Goal: Task Accomplishment & Management: Manage account settings

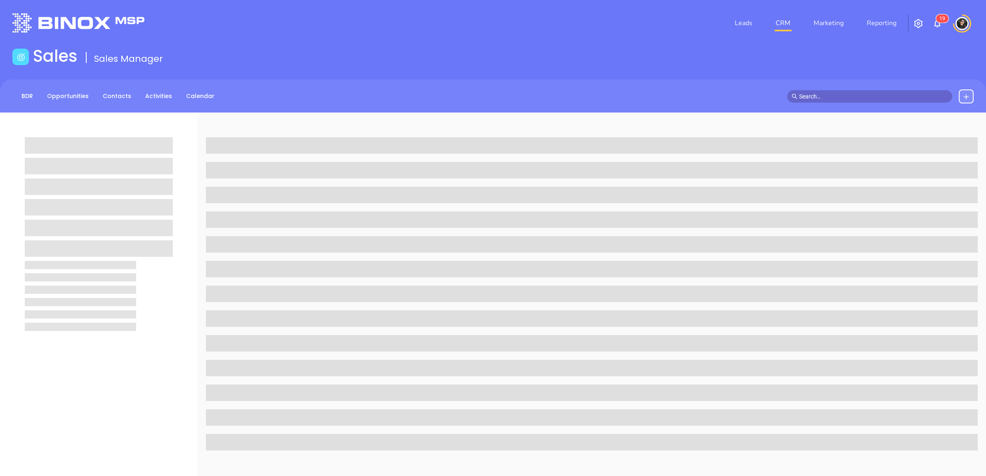
click at [780, 32] on nav "Leads CRM Marketing Reporting" at bounding box center [815, 23] width 185 height 30
click at [781, 25] on link "CRM" at bounding box center [782, 23] width 21 height 16
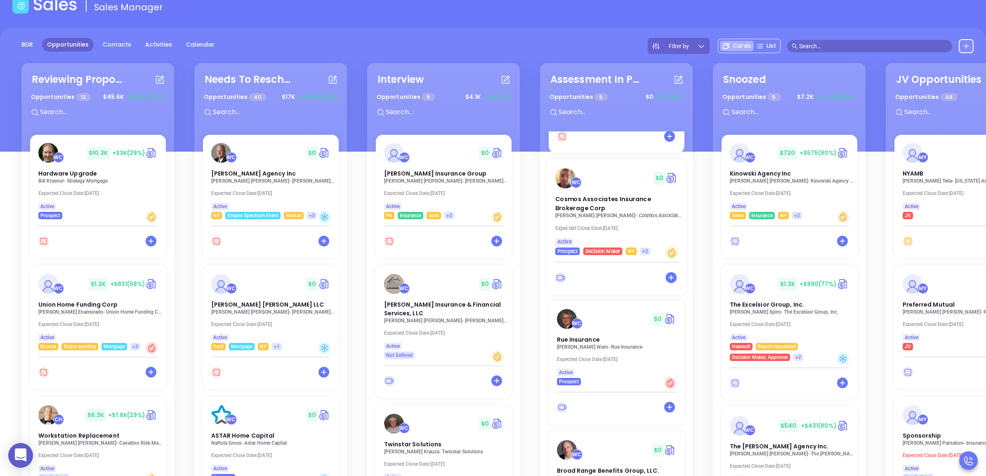
scroll to position [220, 0]
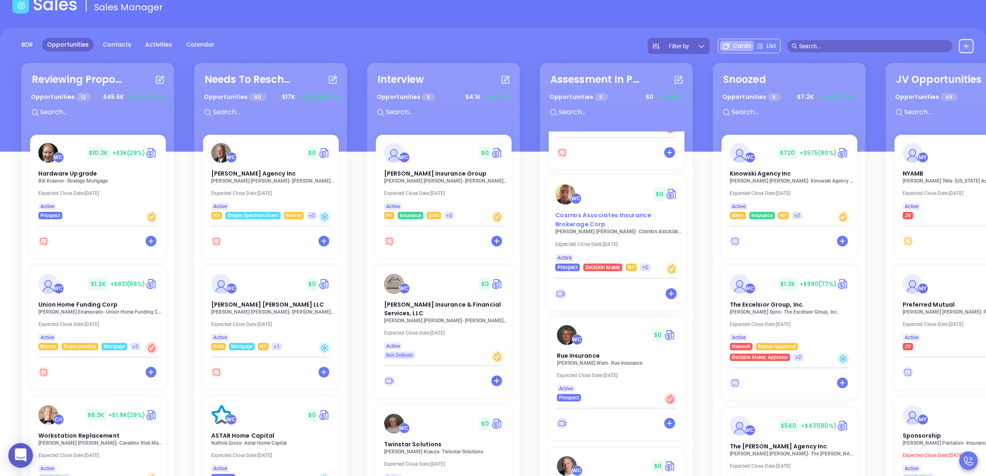
click at [594, 213] on span "Cosmos Associates Insurance Brokerage Corp" at bounding box center [603, 219] width 96 height 17
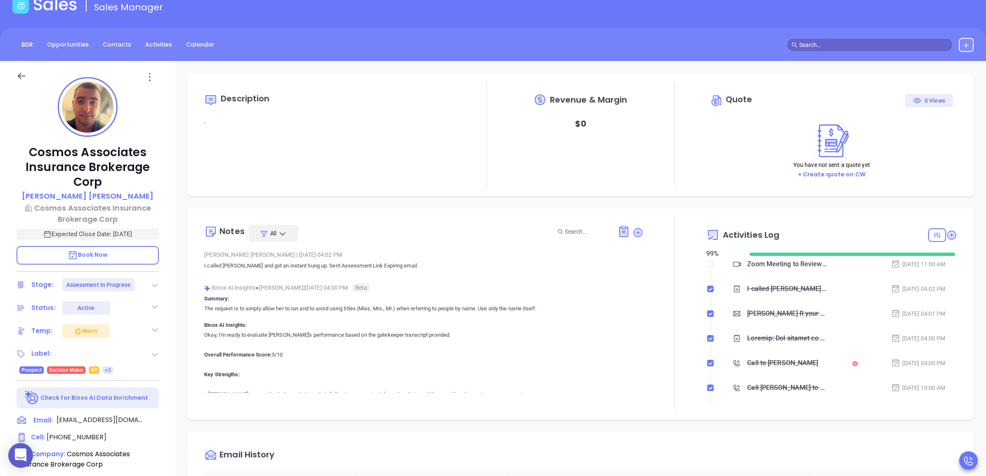
type input "[PERSON_NAME]"
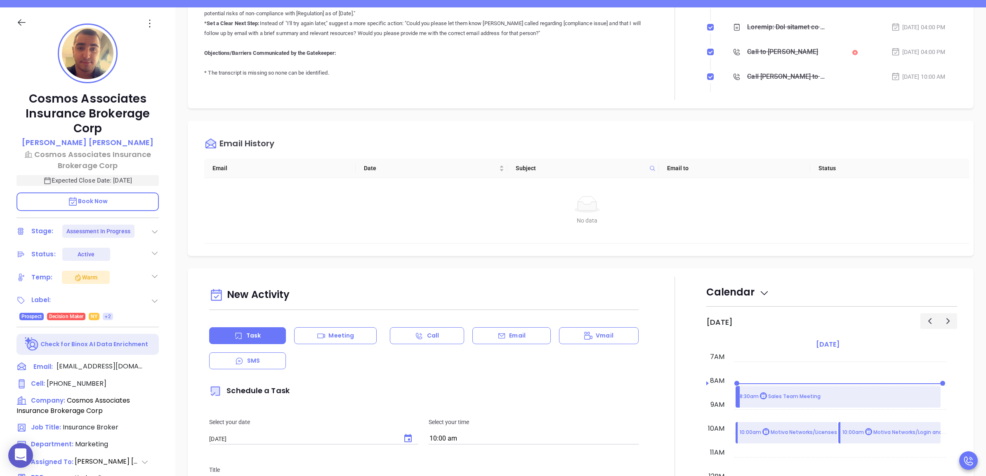
scroll to position [234, 0]
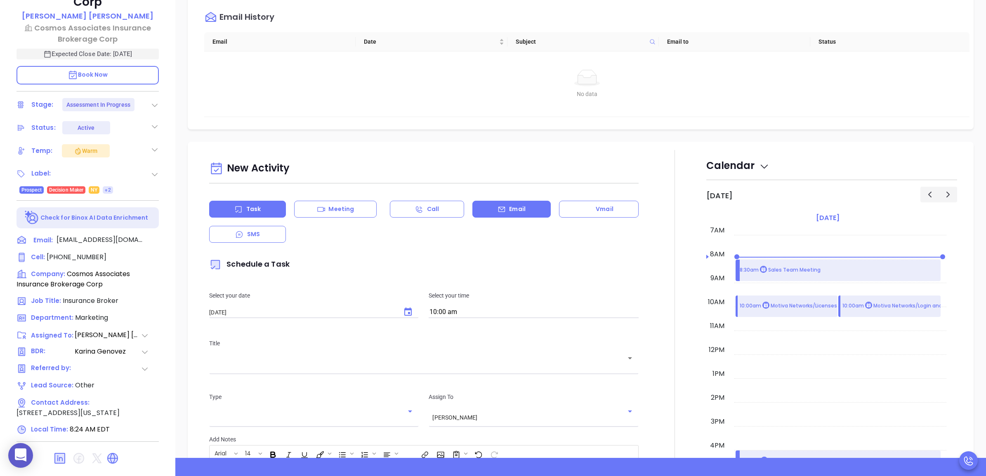
click at [510, 210] on p "Email" at bounding box center [517, 209] width 16 height 9
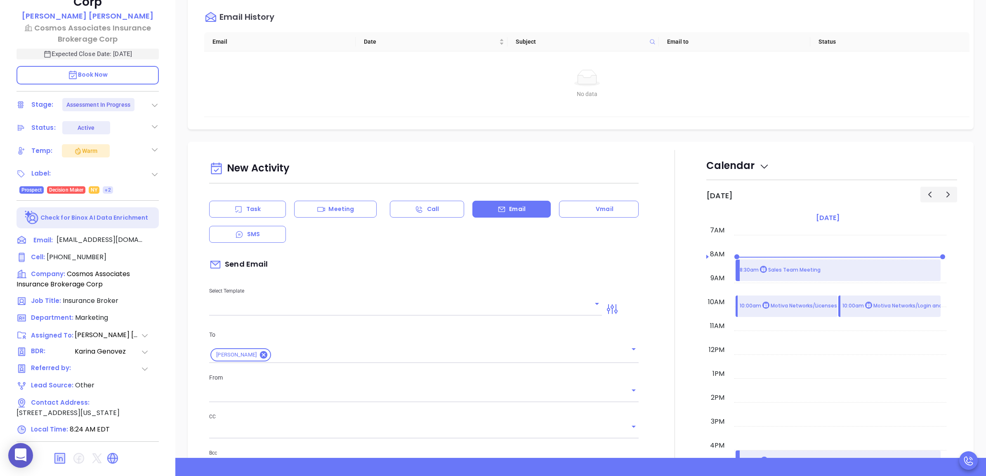
click at [323, 306] on input "text" at bounding box center [399, 310] width 380 height 12
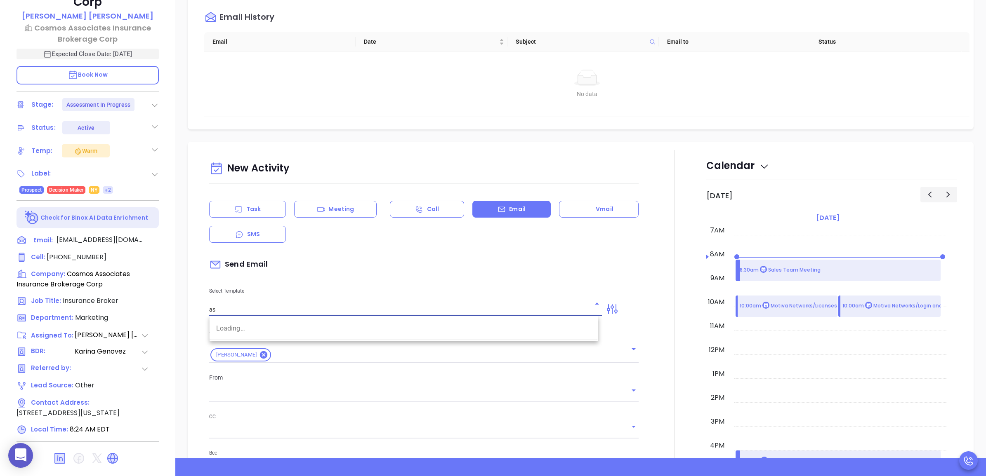
type input "ass"
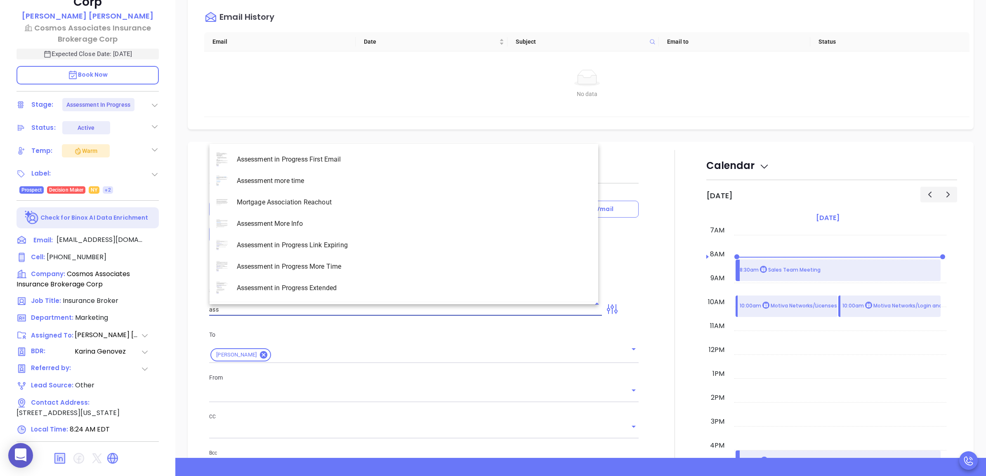
type input "[PERSON_NAME]"
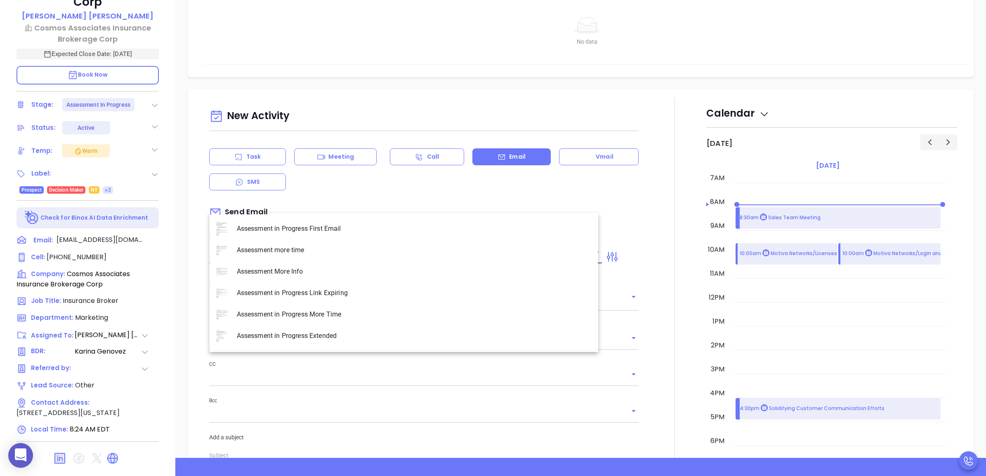
scroll to position [361, 0]
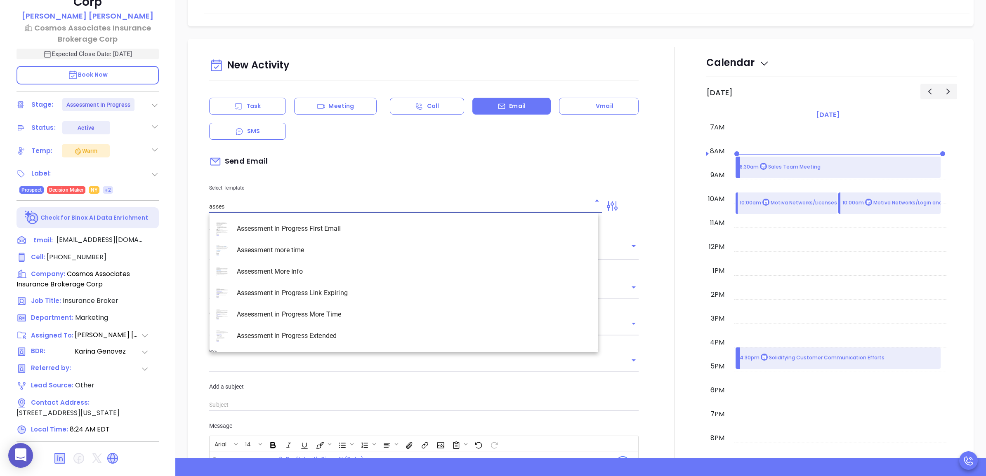
click at [361, 334] on li "Assessment in Progress Extended" at bounding box center [404, 335] width 389 height 21
type input "Assessment in Progress Extended"
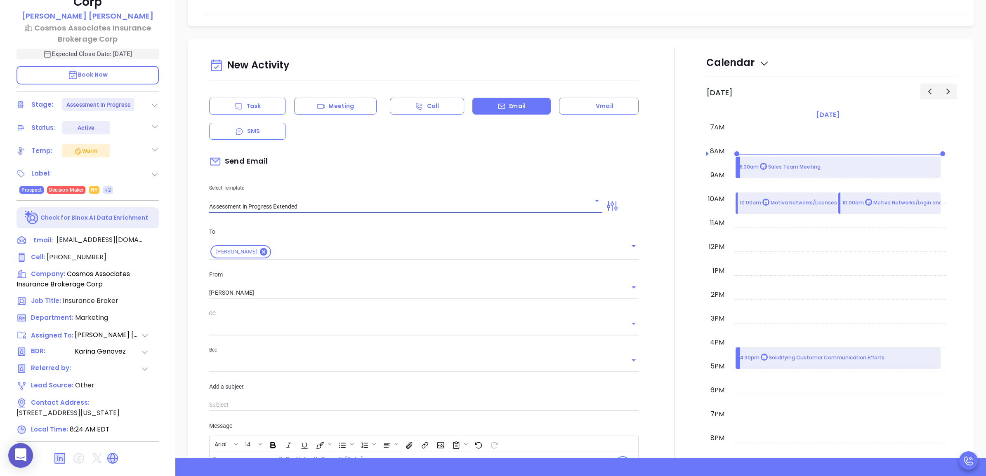
type input "John R you're all set I extend it"
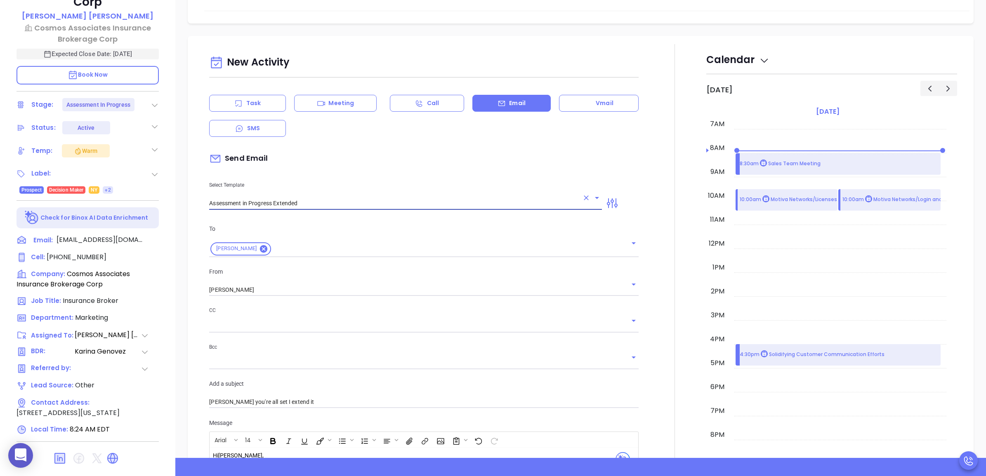
scroll to position [361, 0]
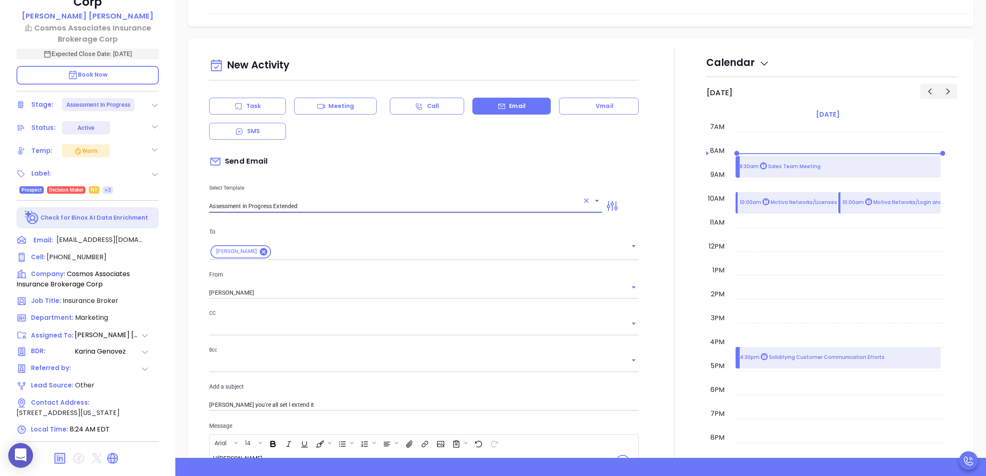
click at [305, 200] on input "Assessment in Progress Extended" at bounding box center [394, 206] width 370 height 12
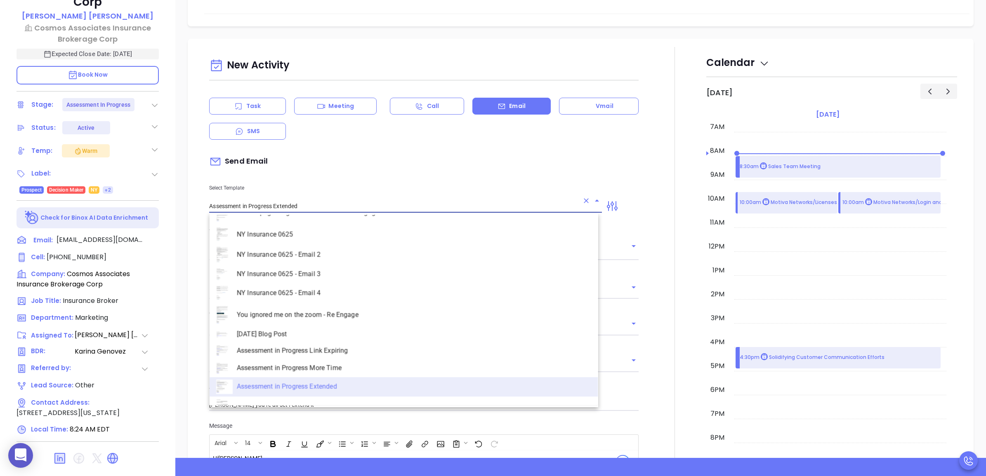
scroll to position [1061, 0]
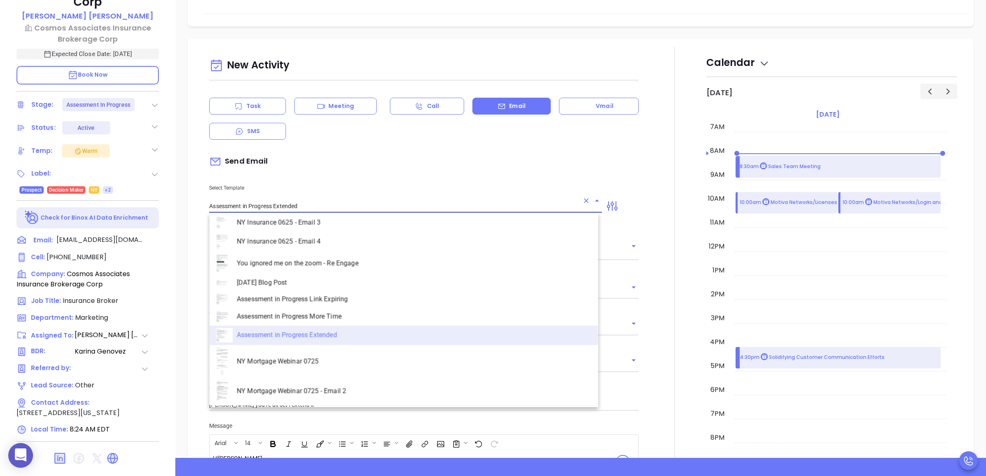
click at [350, 326] on li "Assessment in Progress Extended" at bounding box center [404, 335] width 389 height 19
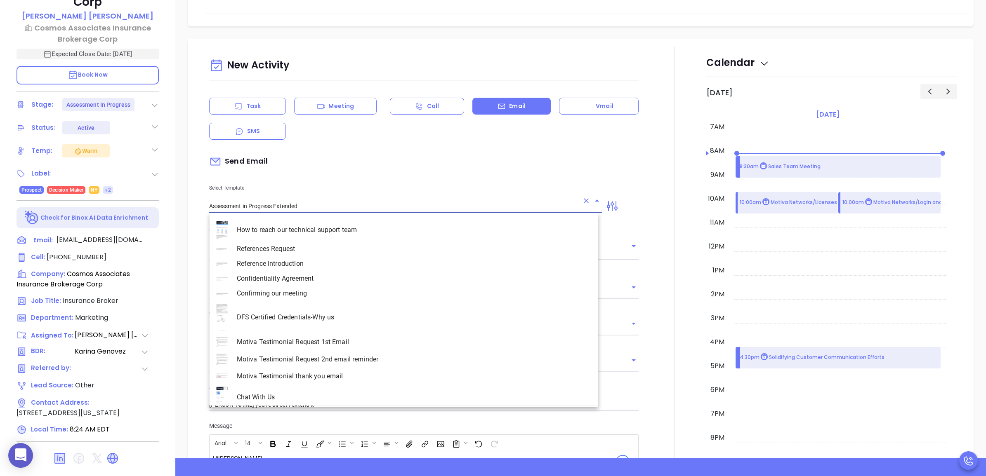
click at [351, 203] on input "Assessment in Progress Extended" at bounding box center [394, 206] width 370 height 12
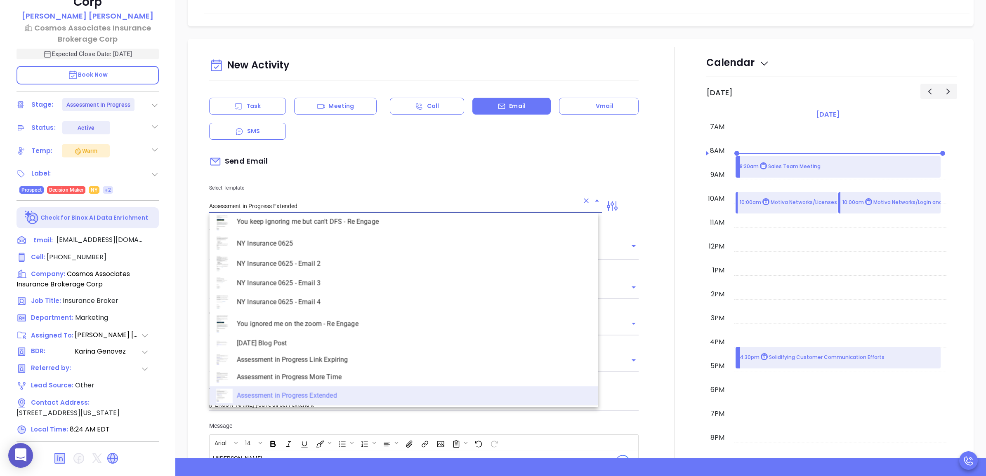
click at [336, 369] on li "Assessment in Progress More Time" at bounding box center [404, 378] width 389 height 18
type input "Assessment in Progress More Time"
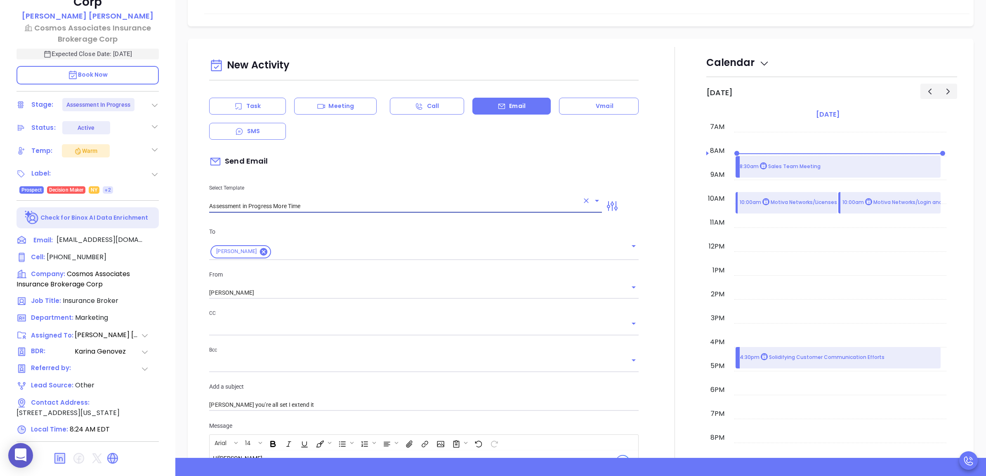
type input "John R, how more time do you need?"
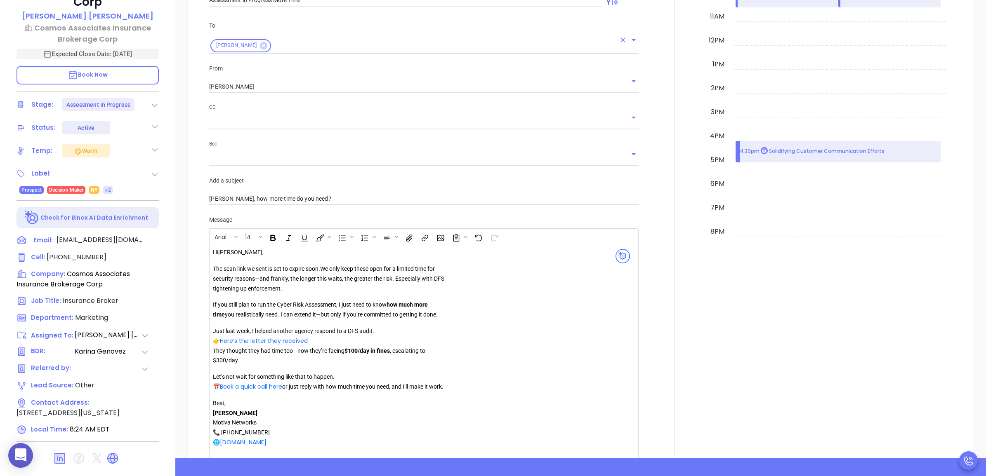
scroll to position [413, 0]
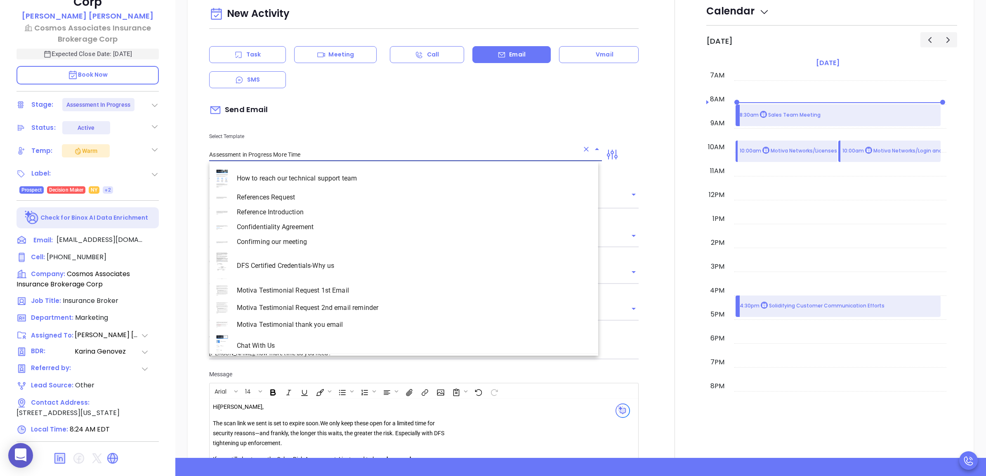
click at [294, 151] on input "Assessment in Progress More Time" at bounding box center [394, 155] width 370 height 12
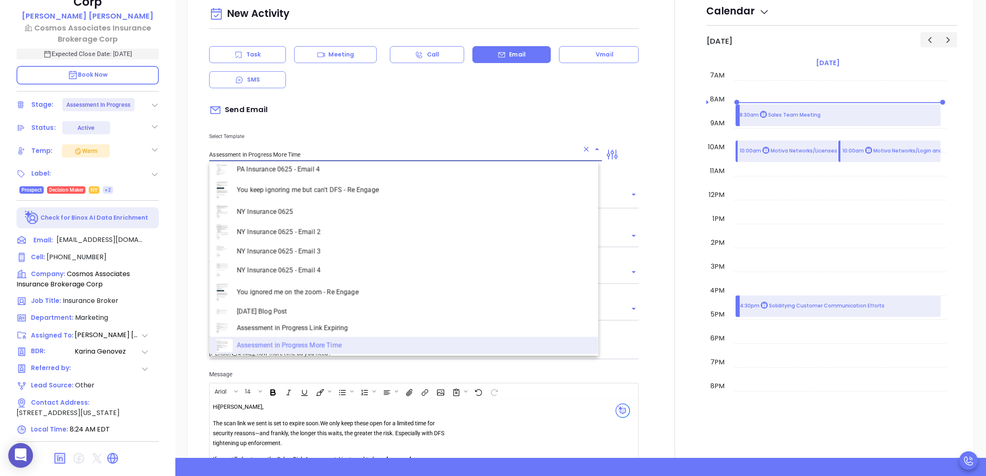
click at [295, 151] on input "Assessment in Progress More Time" at bounding box center [394, 155] width 370 height 12
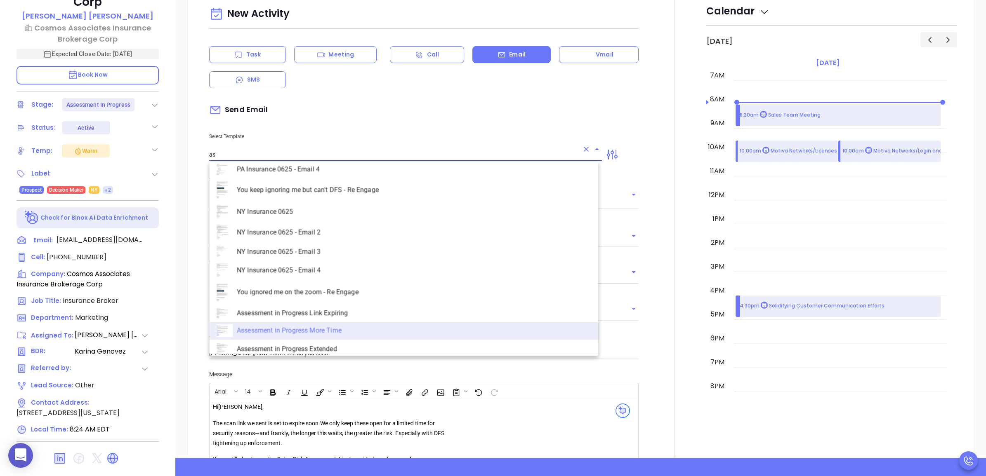
scroll to position [0, 0]
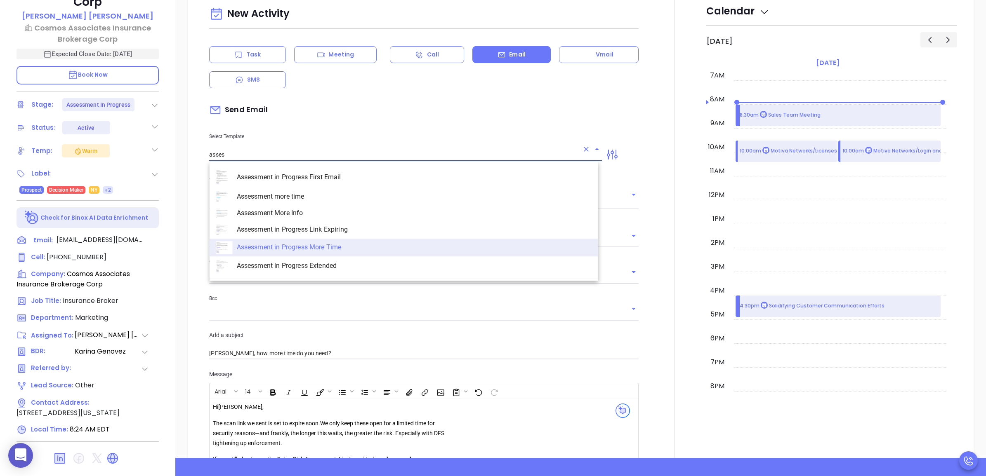
click at [331, 258] on li "Assessment in Progress Extended" at bounding box center [404, 266] width 389 height 19
type input "Assessment in Progress Extended"
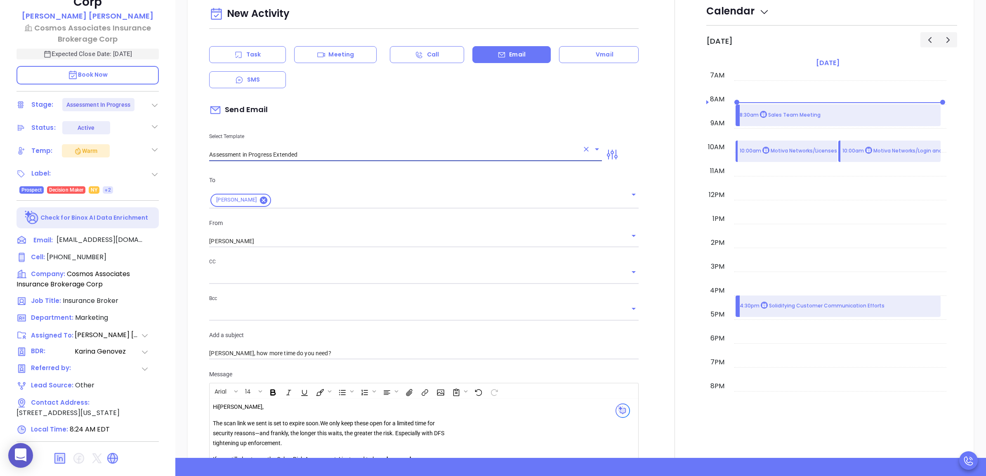
type input "John R you're all set I extend it"
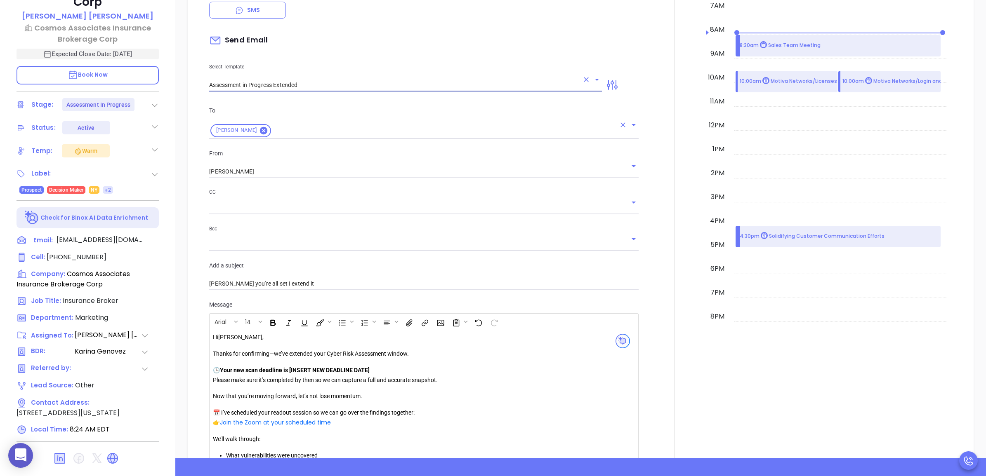
scroll to position [464, 0]
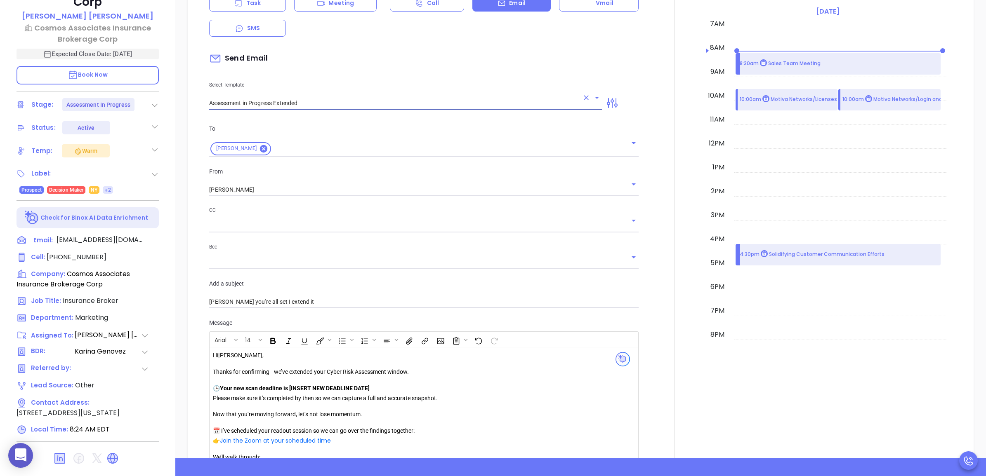
click at [316, 114] on div "To John R Papazoglou From Wendy Hernandez CC Bcc Add a subject John R you're al…" at bounding box center [423, 216] width 439 height 205
click at [316, 106] on input "Assessment in Progress Extended" at bounding box center [394, 103] width 370 height 12
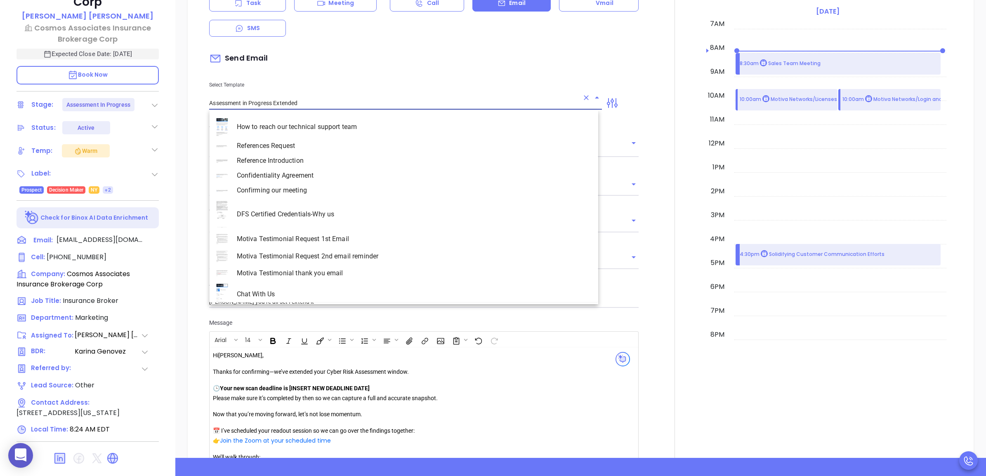
click at [316, 106] on input "Assessment in Progress Extended" at bounding box center [394, 103] width 370 height 12
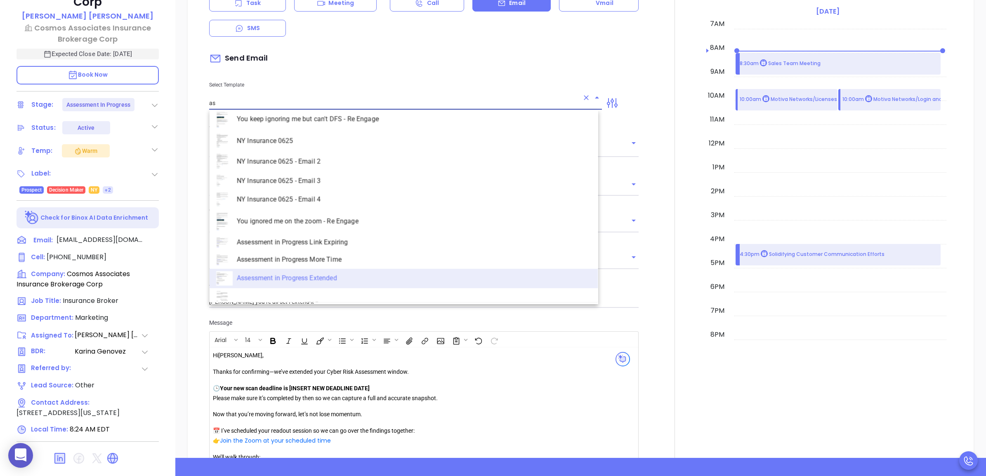
scroll to position [0, 0]
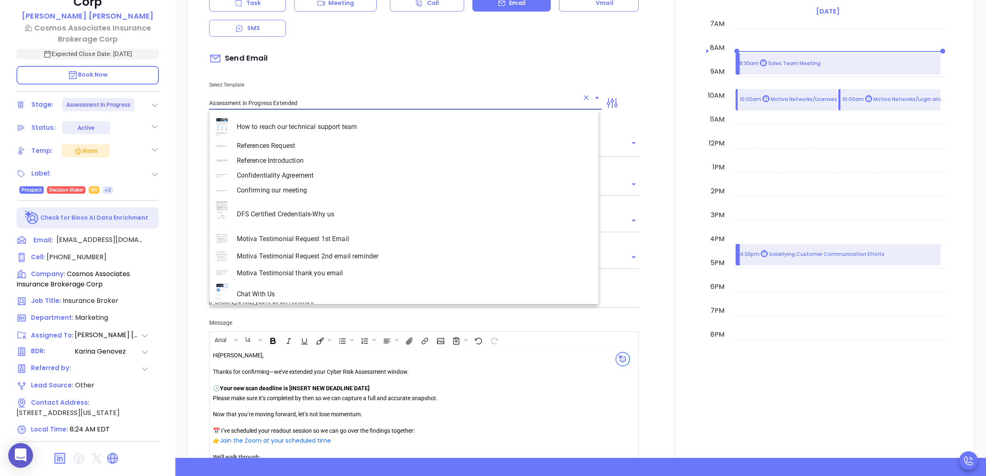
click at [310, 104] on input "Assessment in Progress Extended" at bounding box center [394, 103] width 370 height 12
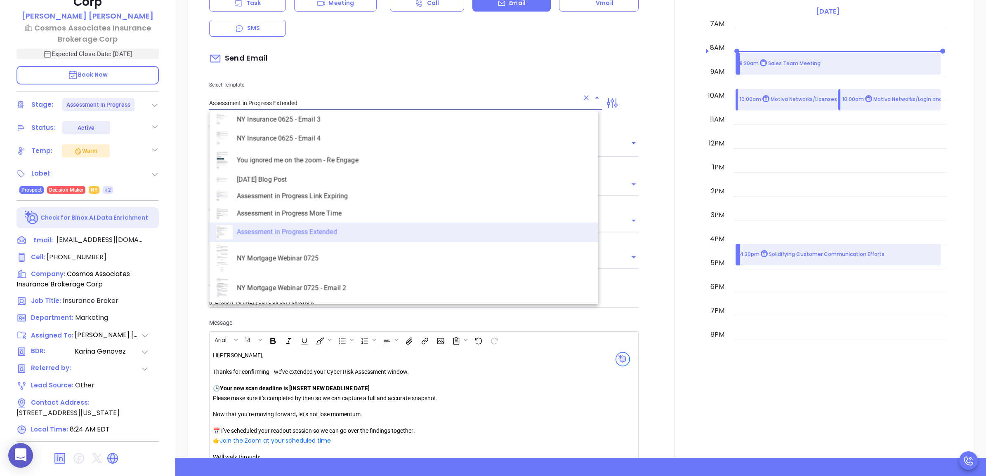
click at [310, 104] on input "Assessment in Progress Extended" at bounding box center [394, 103] width 370 height 12
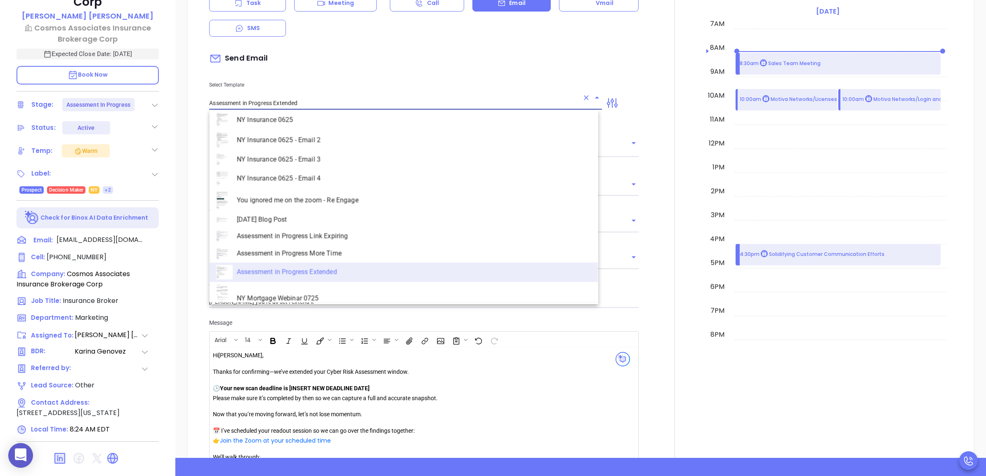
click at [310, 104] on input "Assessment in Progress Extended" at bounding box center [394, 103] width 370 height 12
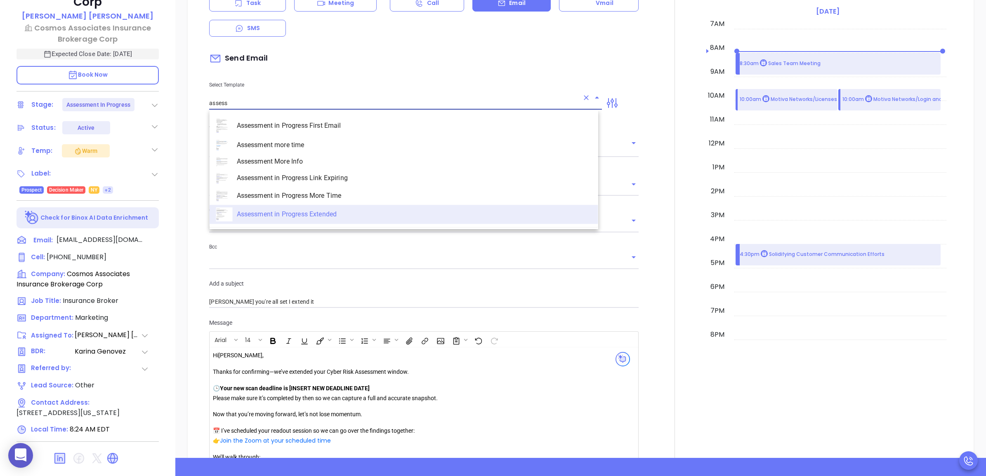
click at [337, 147] on li "Assessment more time" at bounding box center [404, 145] width 389 height 17
type input "Assessment more time"
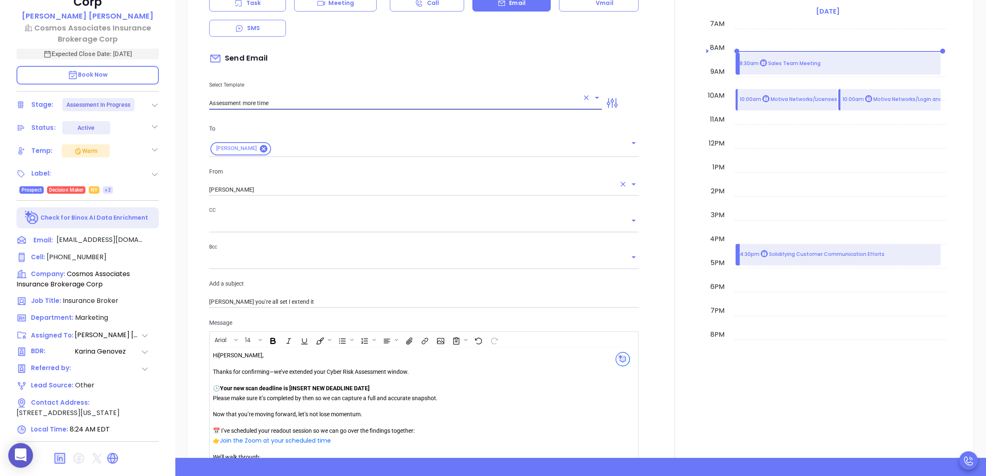
type input "John R"
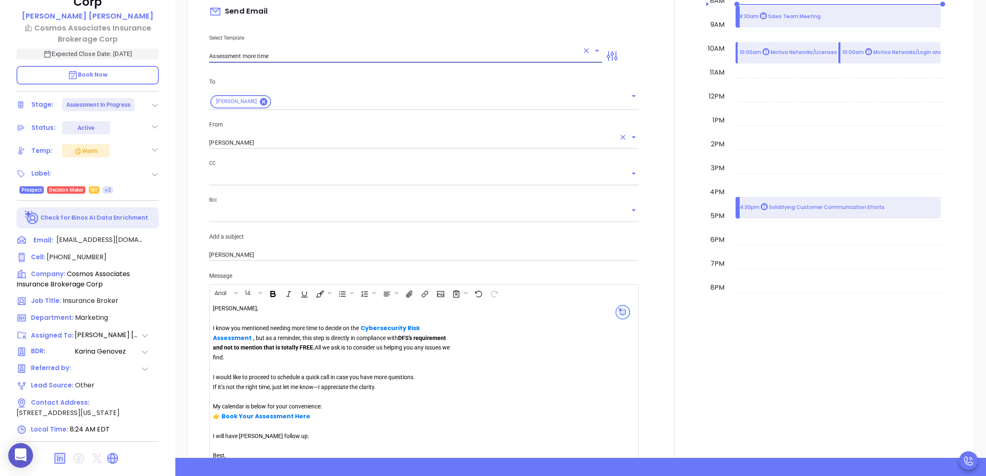
scroll to position [568, 0]
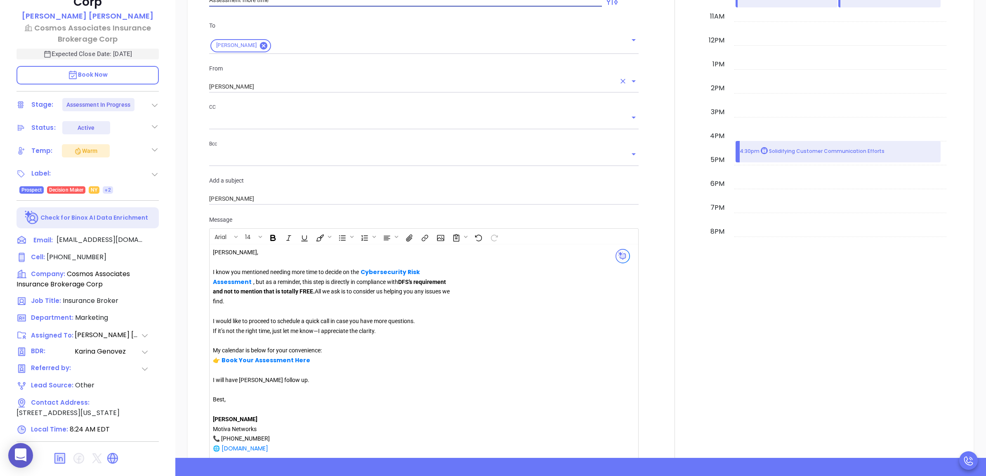
click at [337, 85] on input "[PERSON_NAME]" at bounding box center [412, 87] width 406 height 12
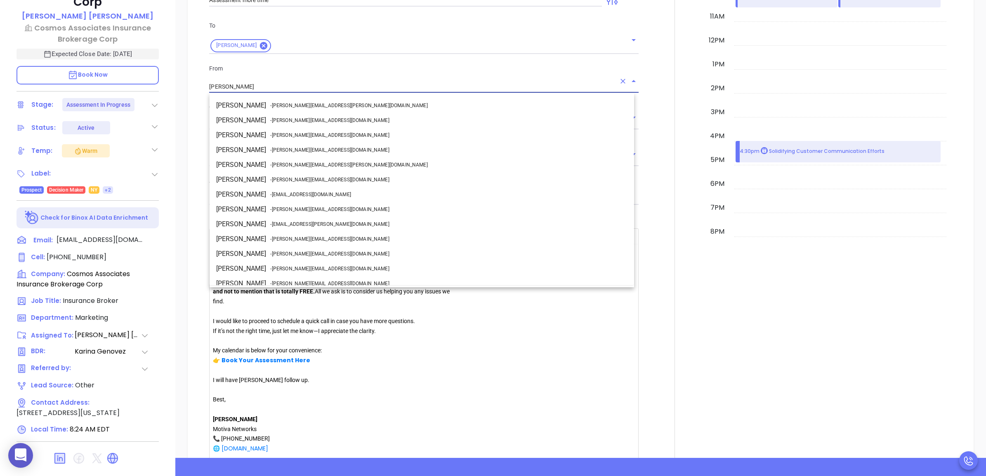
scroll to position [21, 0]
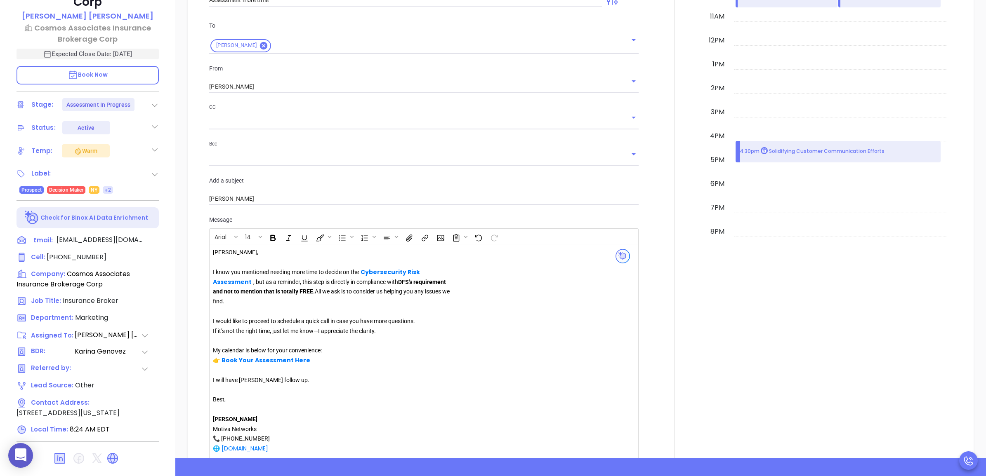
click at [196, 106] on div "New Activity Task Meeting Call Email Vmail SMS Send Email Select Template Asses…" at bounding box center [580, 174] width 769 height 666
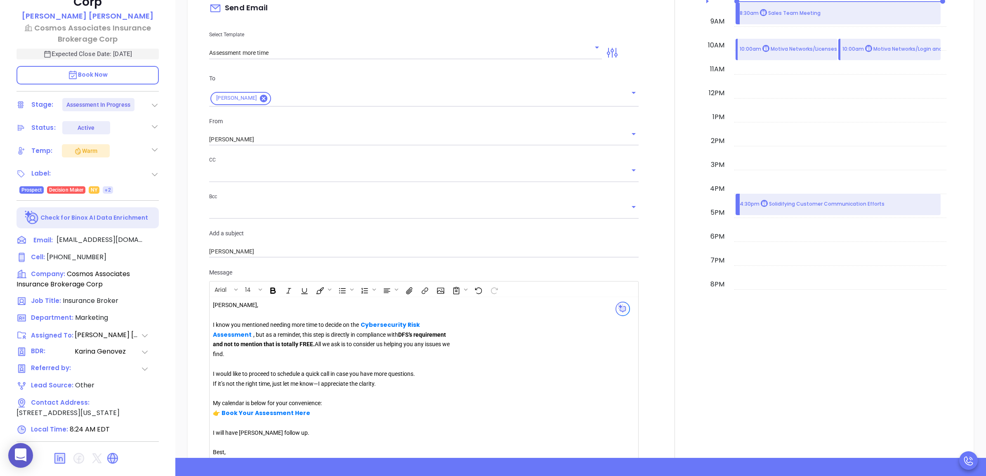
scroll to position [464, 0]
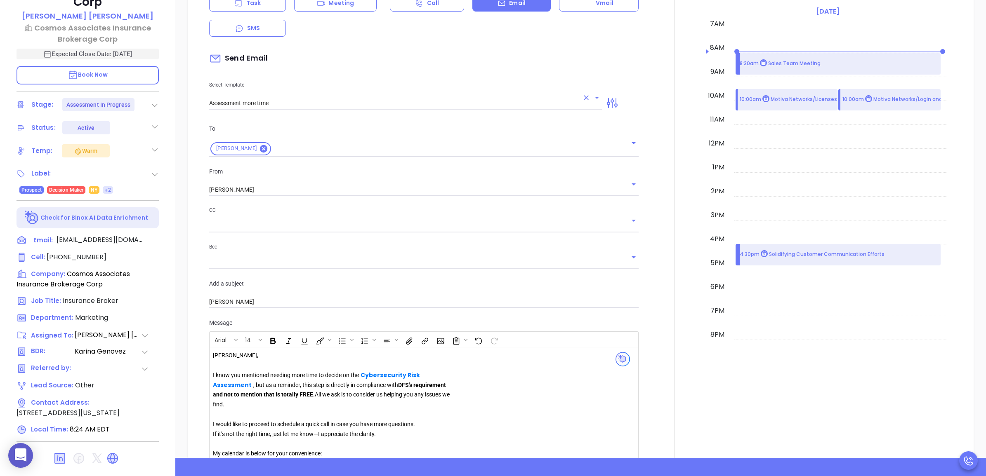
click at [302, 107] on div "Assessment more time" at bounding box center [405, 103] width 393 height 12
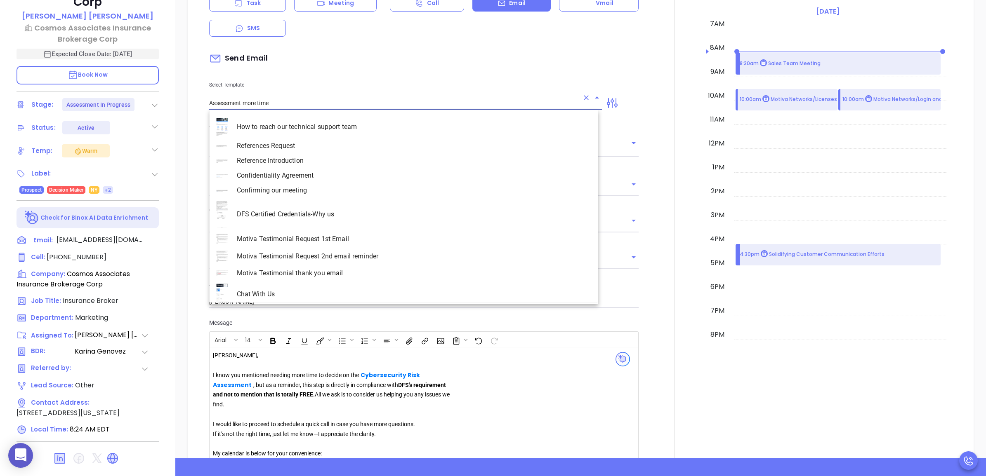
scroll to position [343, 0]
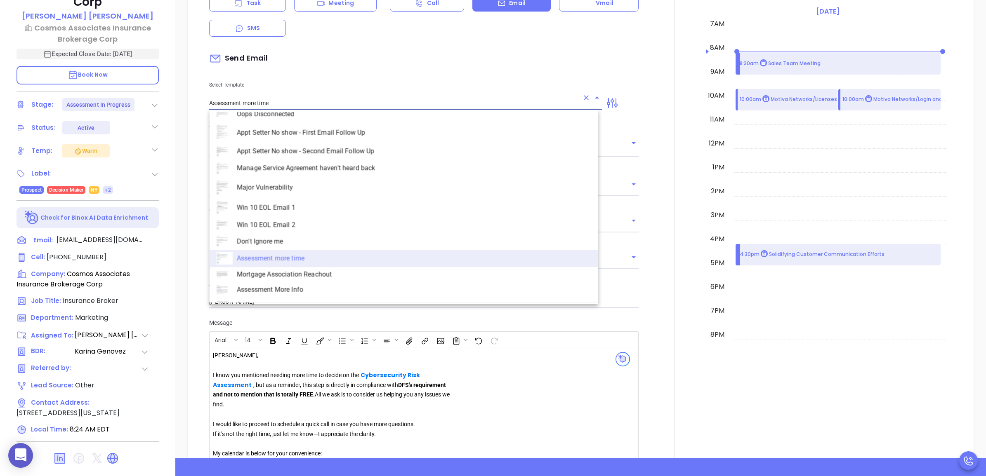
click at [304, 104] on input "Assessment more time" at bounding box center [394, 103] width 370 height 12
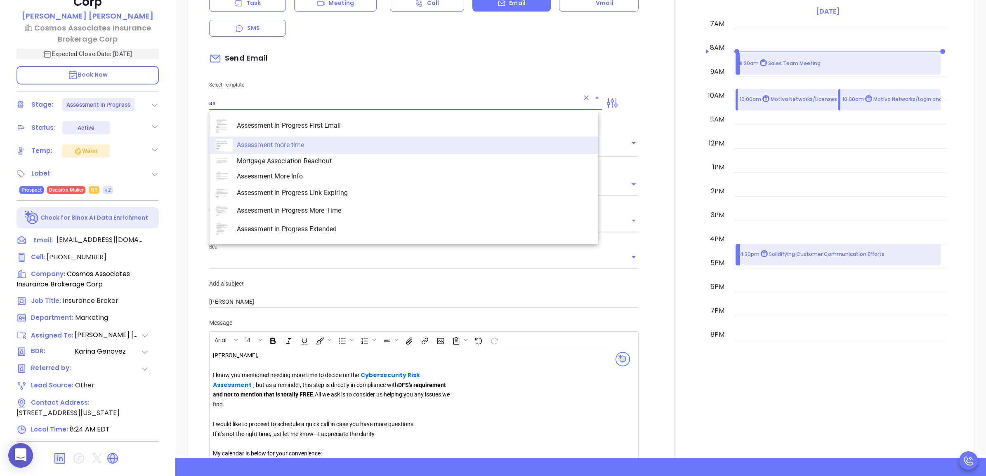
scroll to position [0, 0]
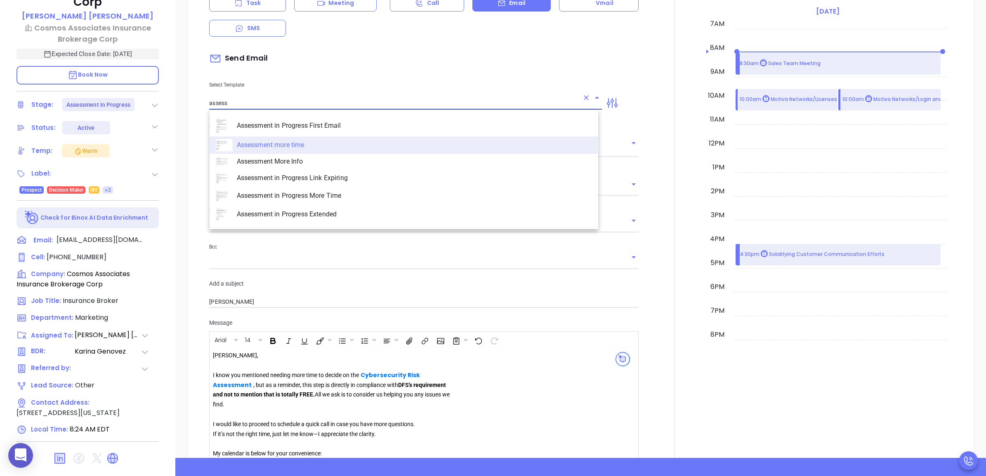
click at [334, 177] on li "Assessment in Progress Link Expiring" at bounding box center [404, 178] width 389 height 17
type input "Assessment in Progress Link Expiring"
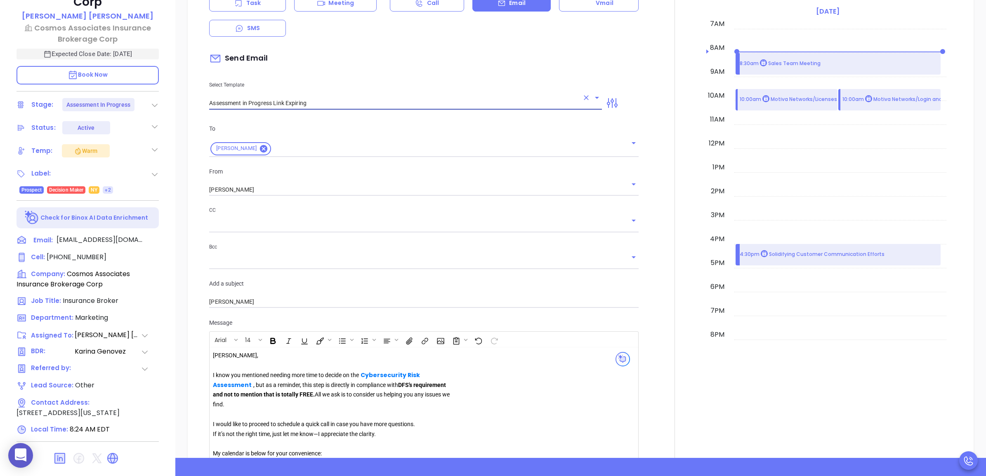
type input "John R your Cyber Risk Assessment Link Expiring Soon"
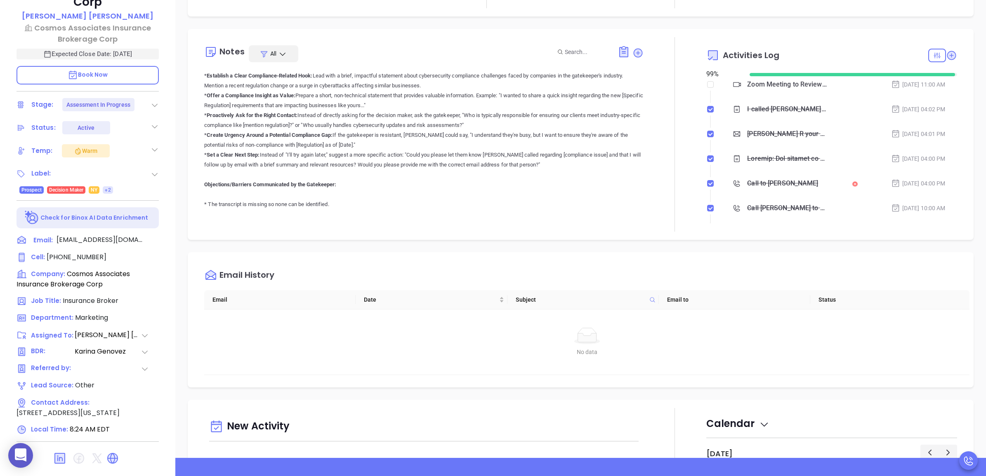
type input "Assessment in Progress Link Expiring"
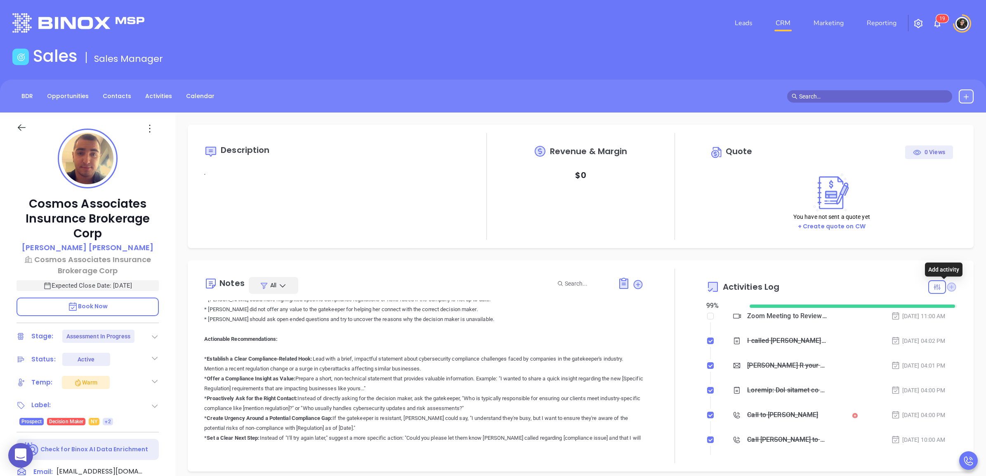
click at [947, 286] on icon at bounding box center [951, 287] width 9 height 9
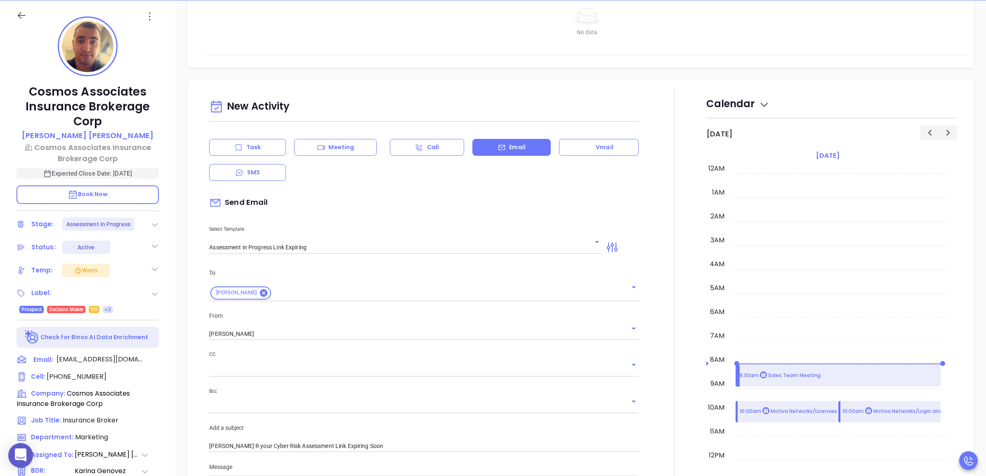
scroll to position [365, 0]
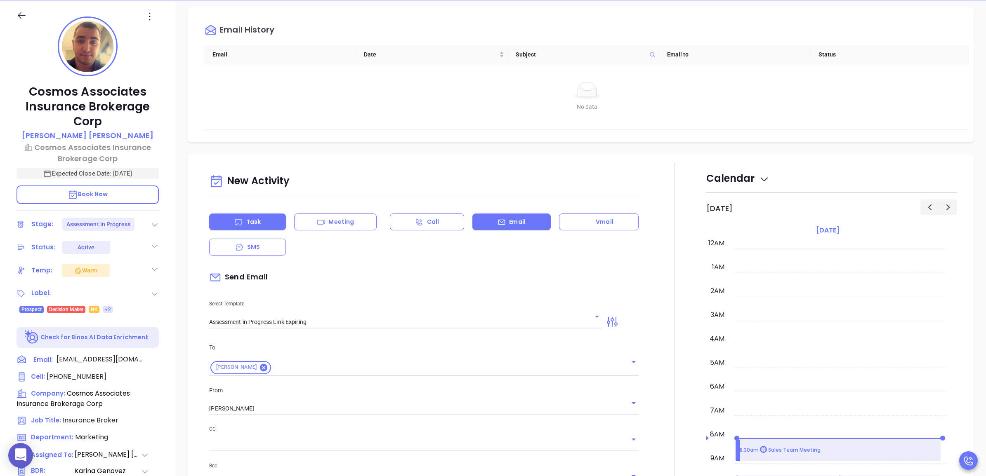
click at [246, 229] on div "Task" at bounding box center [247, 222] width 77 height 17
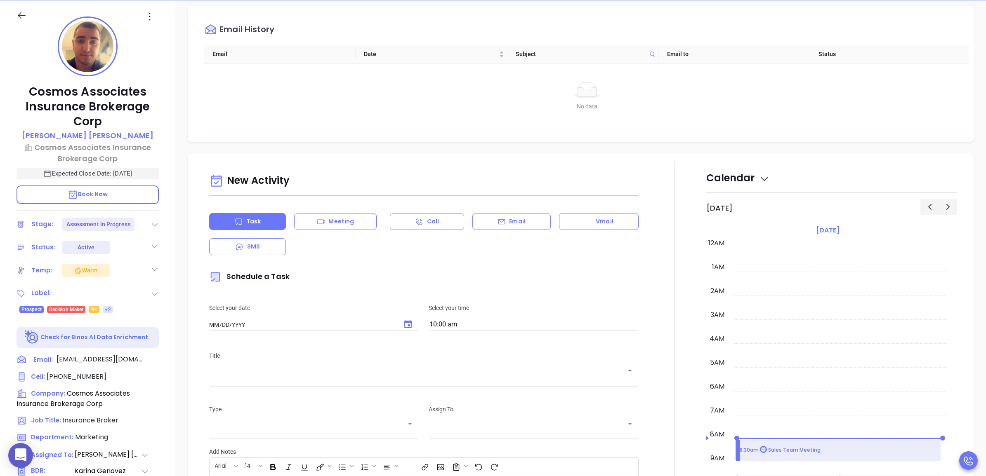
type input "[DATE]"
type input "[PERSON_NAME]"
click at [372, 369] on div "​" at bounding box center [423, 377] width 429 height 16
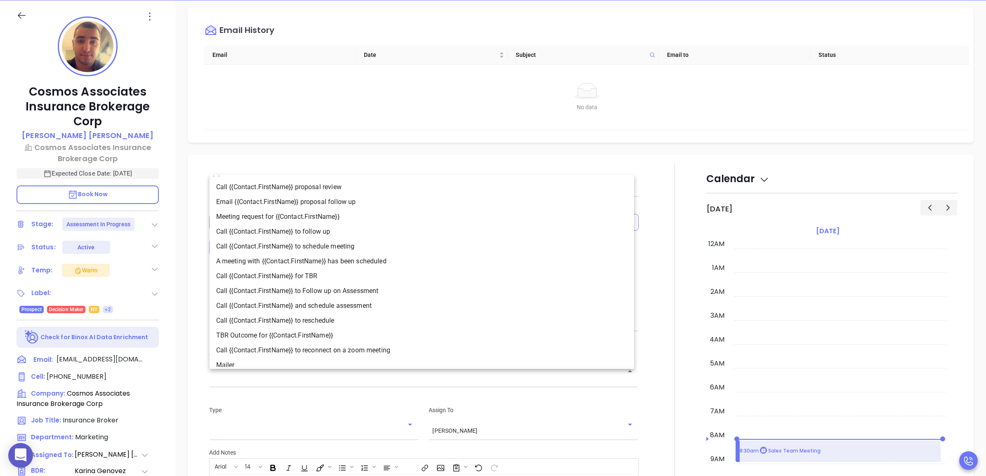
click at [372, 305] on li "Call {{Contact.FirstName}} and schedule assessment" at bounding box center [422, 306] width 424 height 15
type input "Call John R and schedule assessment"
type input "Call"
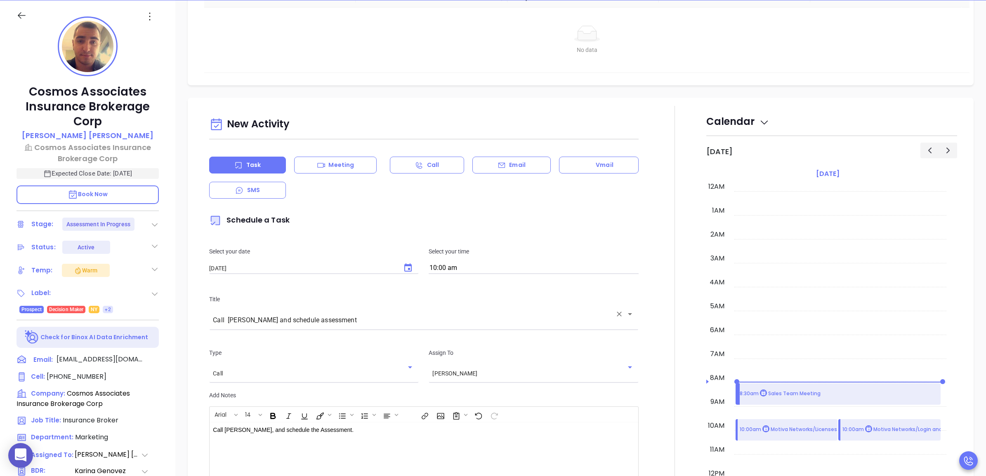
scroll to position [467, 0]
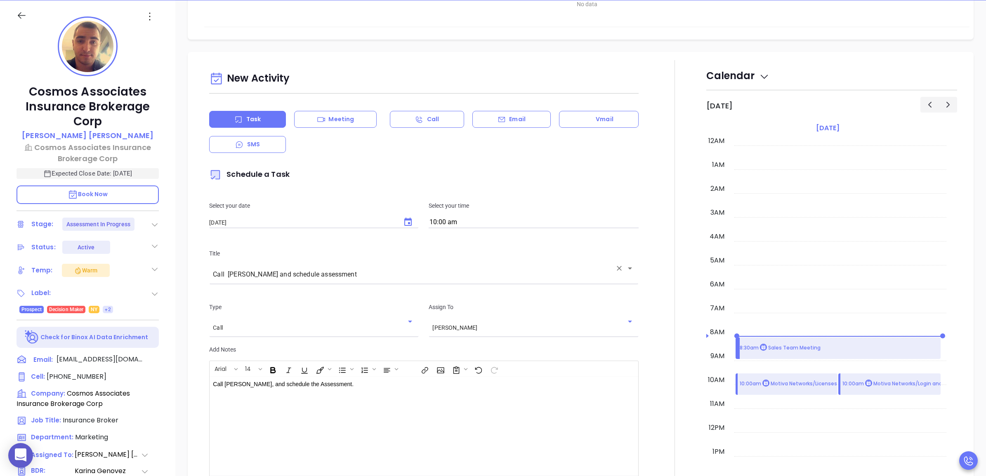
click at [403, 224] on icon "Choose date, selected date is Aug 19, 2025" at bounding box center [408, 222] width 10 height 10
click at [245, 322] on button "18" at bounding box center [245, 320] width 15 height 15
type input "08/18/2025"
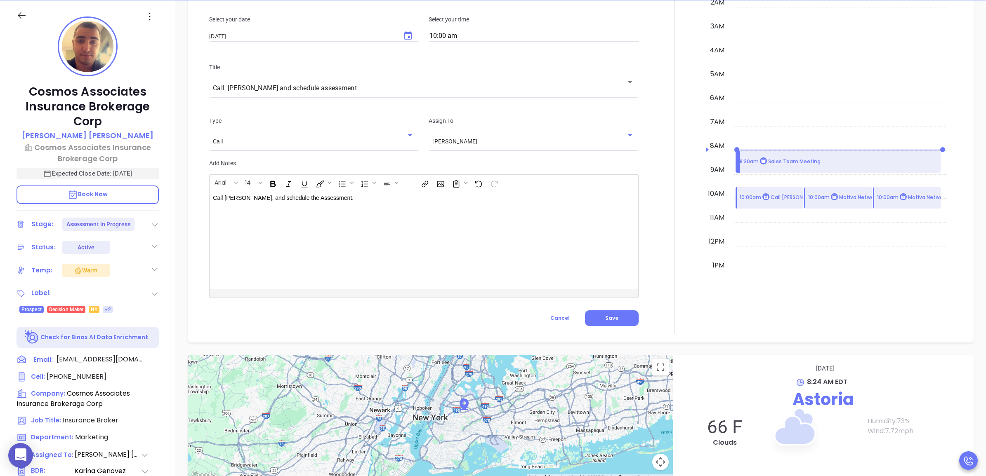
scroll to position [674, 0]
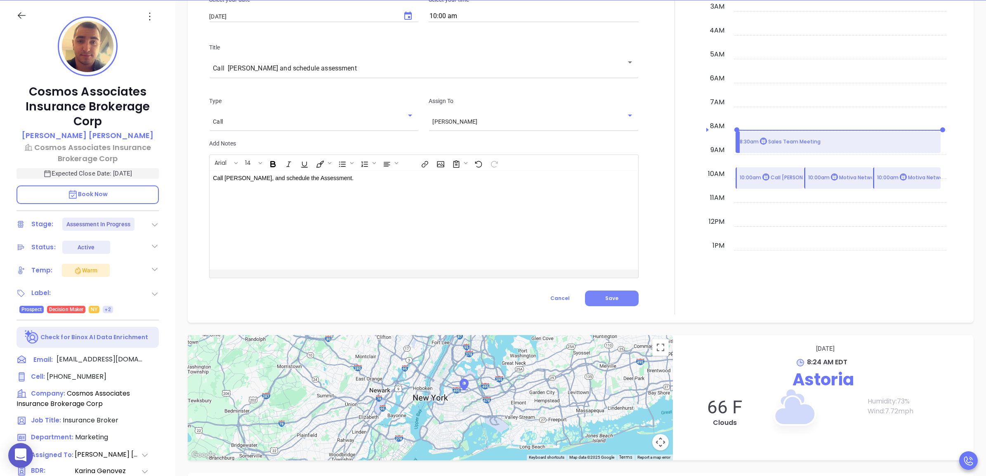
click at [615, 301] on button "Save" at bounding box center [612, 299] width 54 height 16
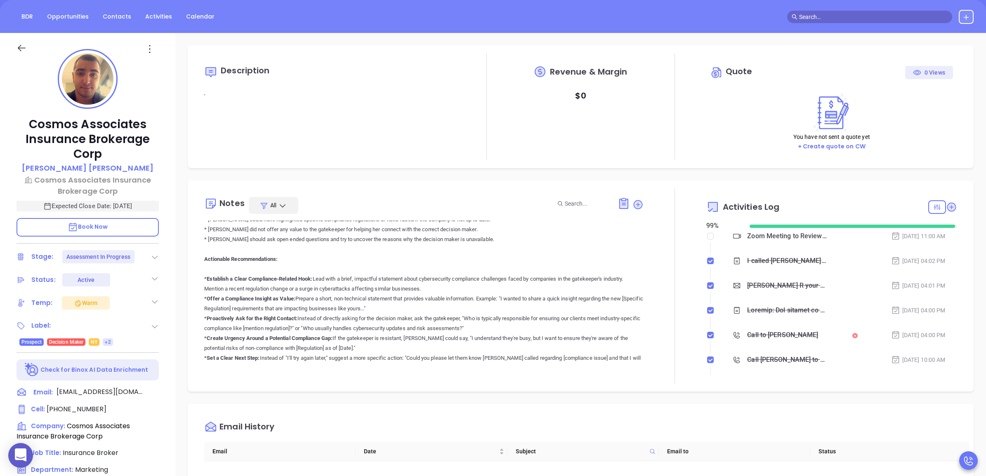
scroll to position [0, 0]
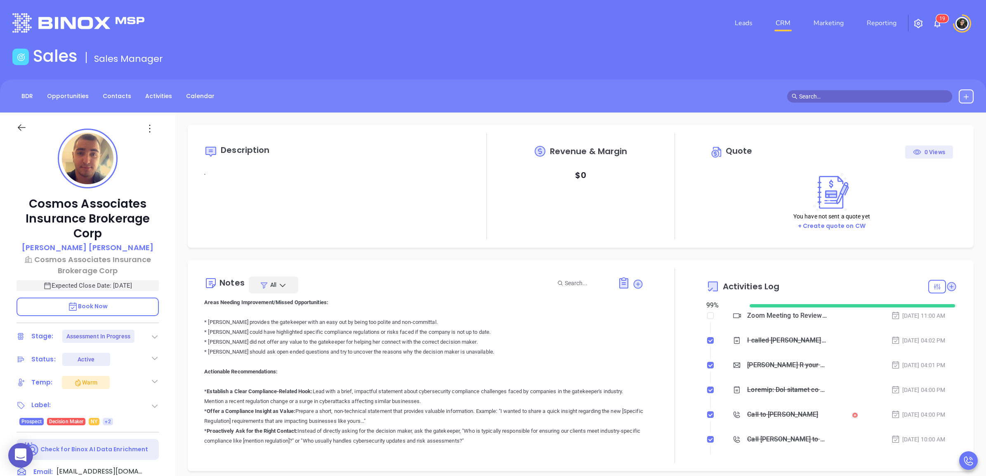
checkbox input "false"
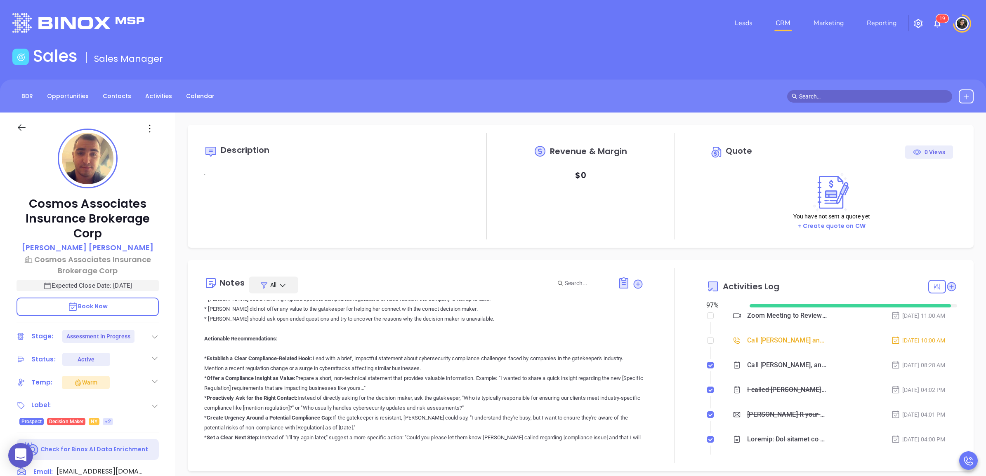
click at [794, 25] on link "CRM" at bounding box center [782, 23] width 21 height 16
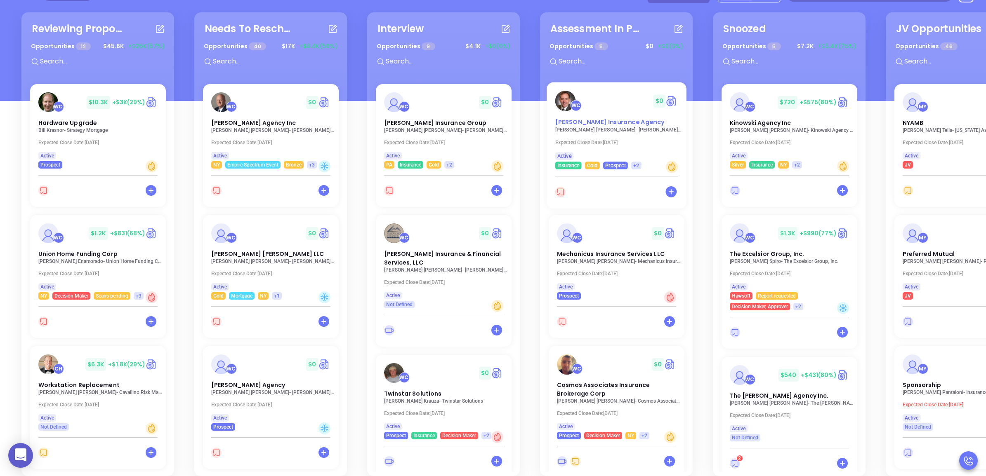
scroll to position [103, 0]
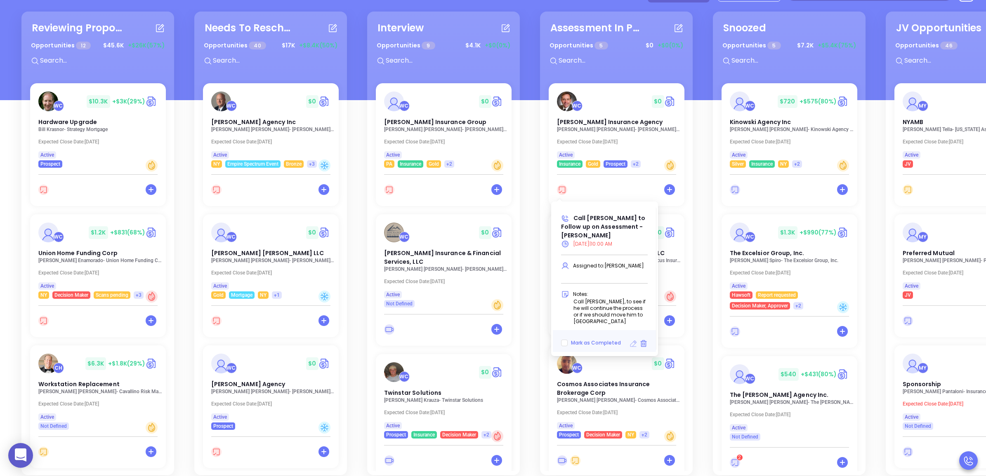
click at [632, 341] on icon at bounding box center [633, 344] width 7 height 7
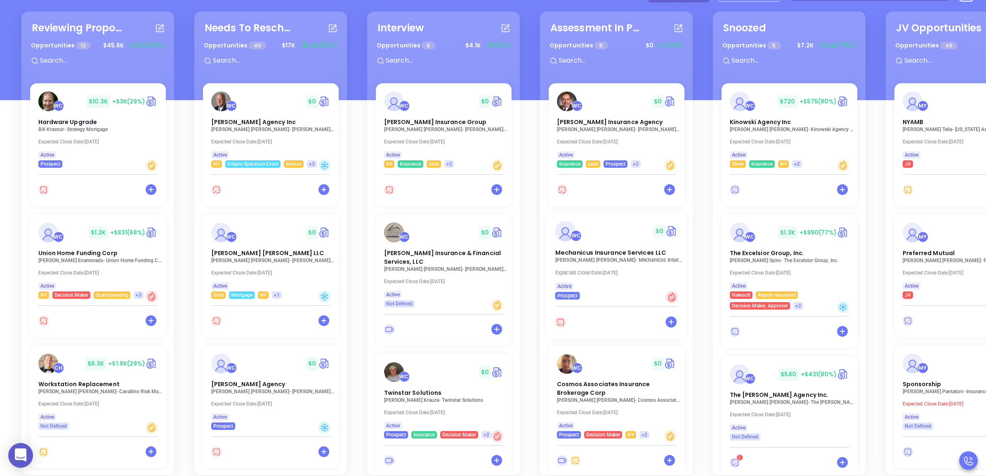
scroll to position [0, 0]
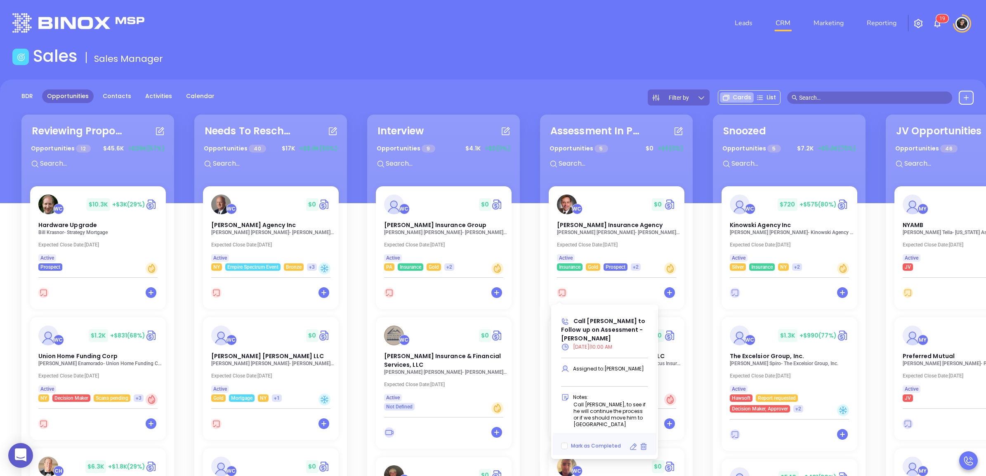
click at [560, 297] on div "WC $ 0 Lawton Insurance Agency Brad Lawton - Lawton Insurance Agency Expected C…" at bounding box center [617, 334] width 146 height 297
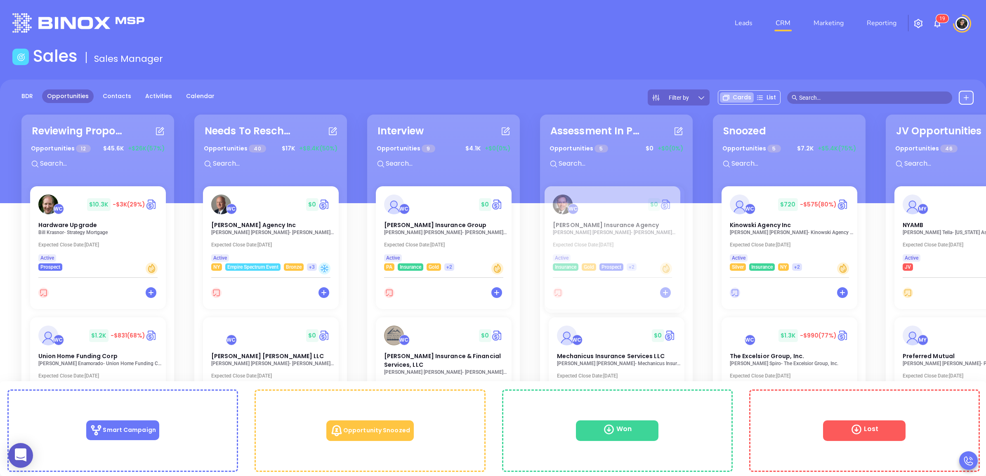
click at [553, 292] on div "WC $ 0 Lawton Insurance Agency Brad Lawton - Lawton Insurance Agency Expected C…" at bounding box center [617, 334] width 146 height 297
click at [557, 292] on div "WC $ 0 Lawton Insurance Agency Brad Lawton - Lawton Insurance Agency Expected C…" at bounding box center [617, 334] width 146 height 297
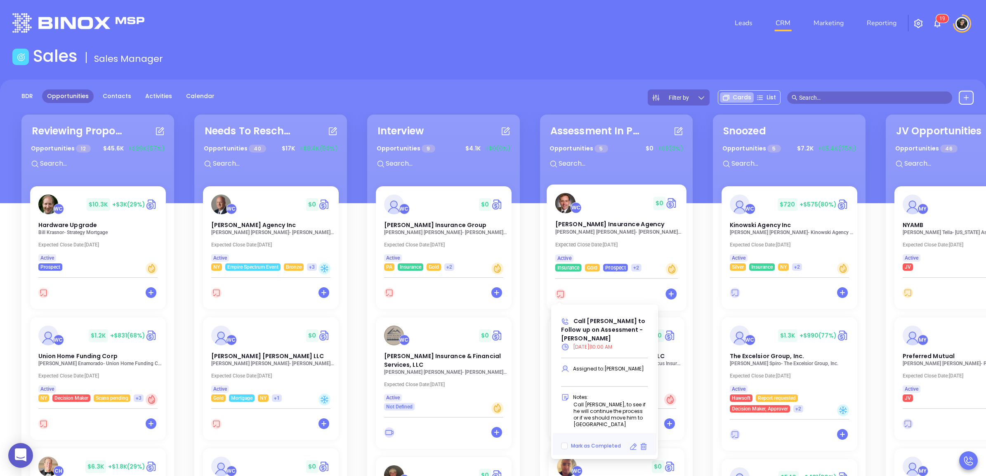
click at [558, 296] on icon at bounding box center [560, 294] width 11 height 11
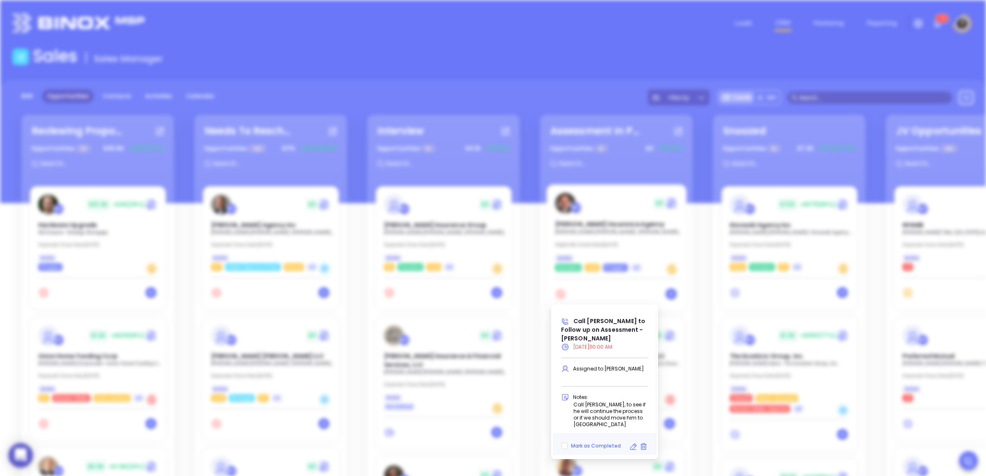
type input "08/15/2025"
type input "Call Brad to Follow up on Assessment - Brad Lawton"
type input "Call"
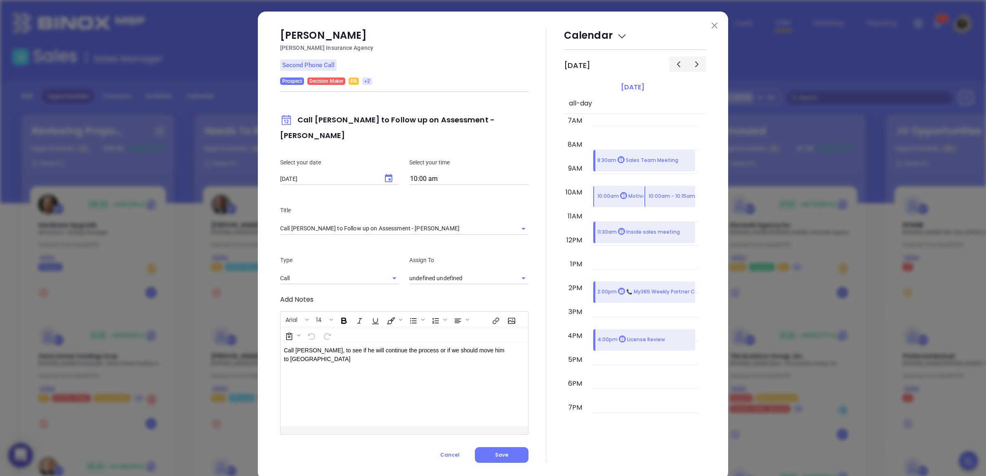
click at [393, 158] on p "Select your date" at bounding box center [339, 162] width 119 height 9
type input "Walter Contreras"
click at [385, 174] on icon "Choose date, selected date is Aug 15, 2025" at bounding box center [388, 178] width 7 height 8
click at [318, 266] on button "18" at bounding box center [312, 265] width 15 height 15
type input "08/18/2025"
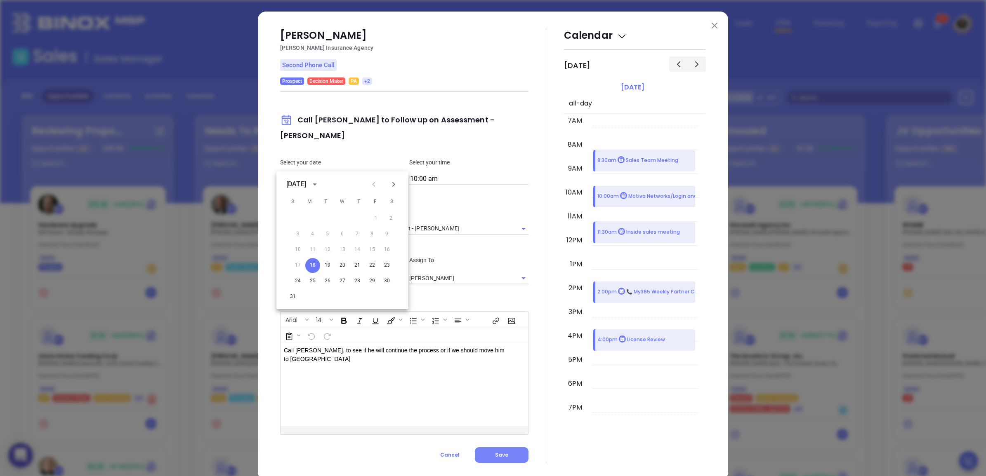
click at [499, 447] on button "Save" at bounding box center [502, 455] width 54 height 16
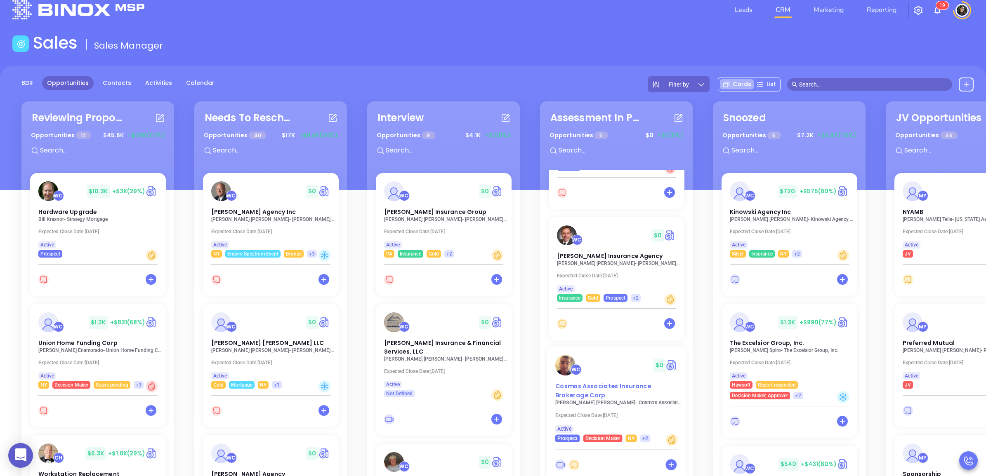
scroll to position [0, 0]
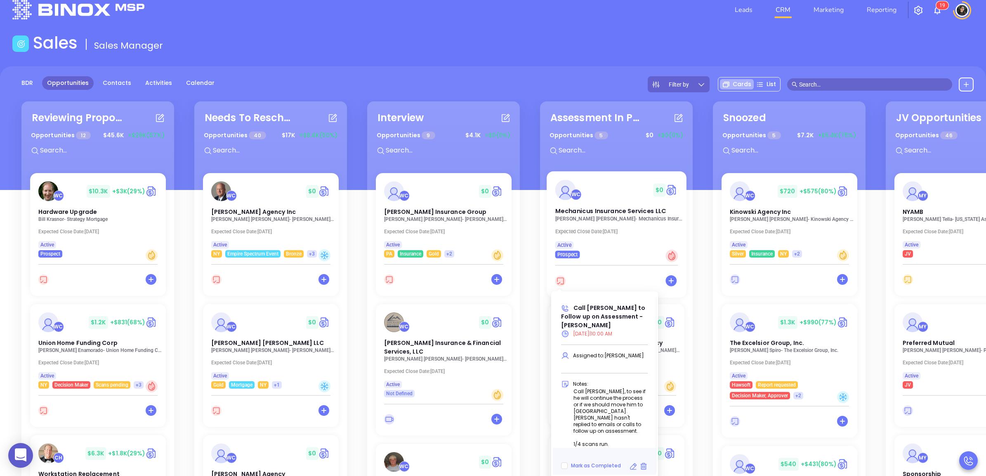
click at [556, 284] on icon at bounding box center [560, 281] width 11 height 11
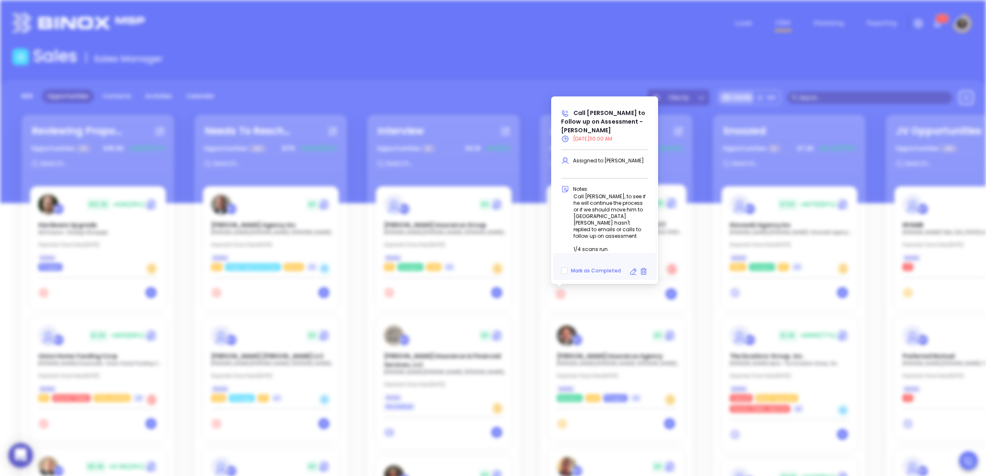
type input "08/15/2025"
type input "Call David to Follow up on Assessment - David Schonbrun"
type input "Call"
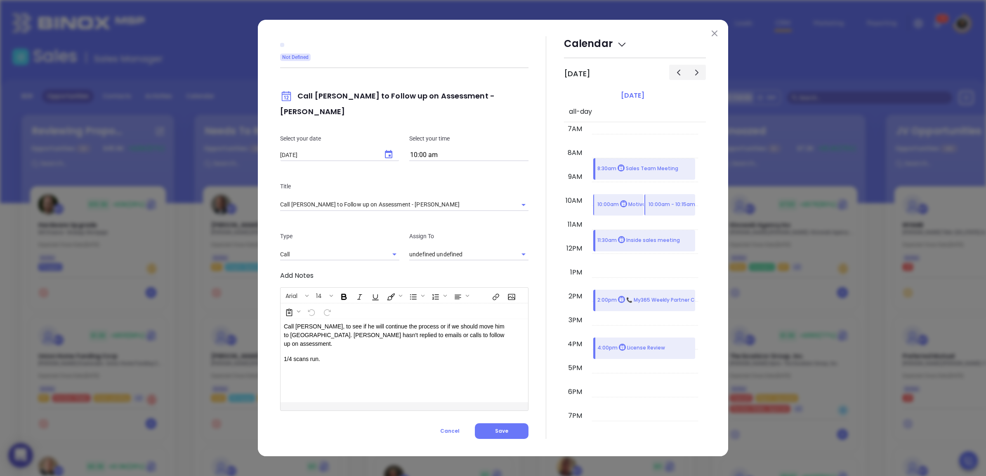
type input "Walter Contreras"
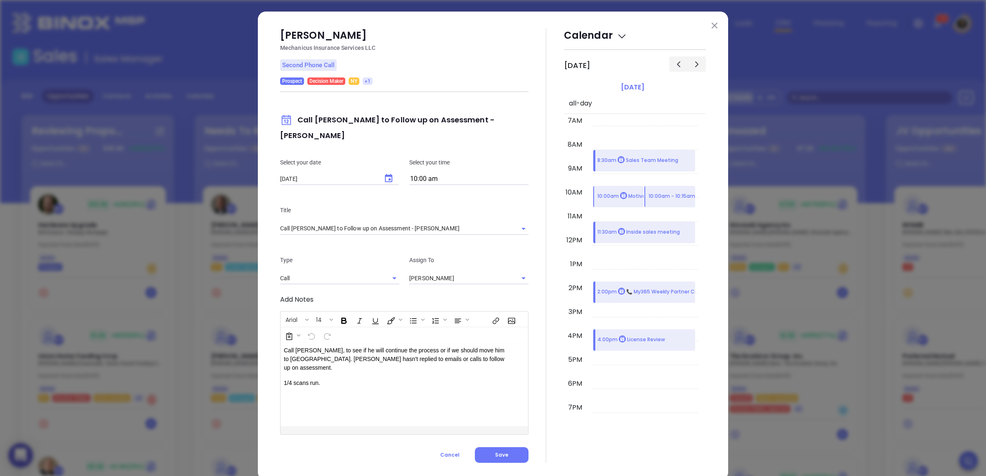
click at [385, 174] on icon "Choose date, selected date is Aug 15, 2025" at bounding box center [389, 179] width 10 height 10
click at [314, 267] on button "18" at bounding box center [312, 265] width 15 height 15
type input "08/18/2025"
click at [477, 417] on div "Arial 14 Call David, to see if he will continue the process or if we should mov…" at bounding box center [404, 373] width 248 height 124
click at [501, 447] on button "Save" at bounding box center [502, 455] width 54 height 16
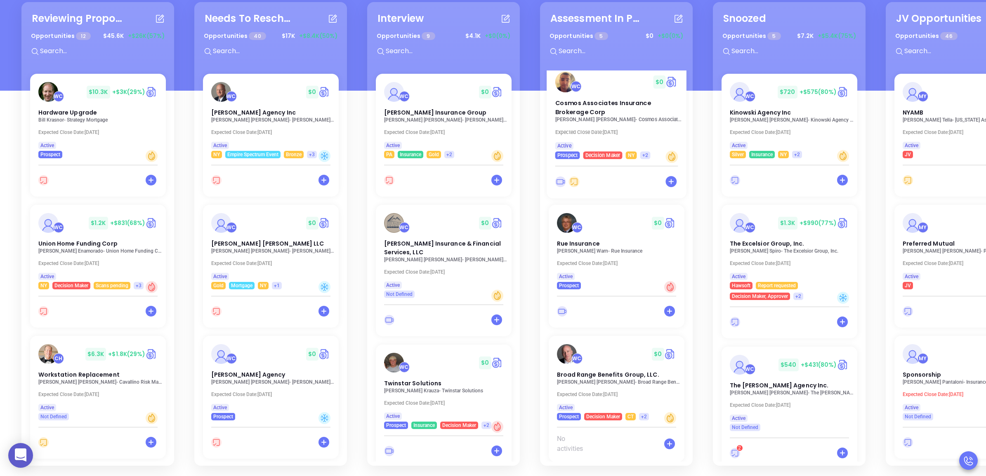
scroll to position [271, 0]
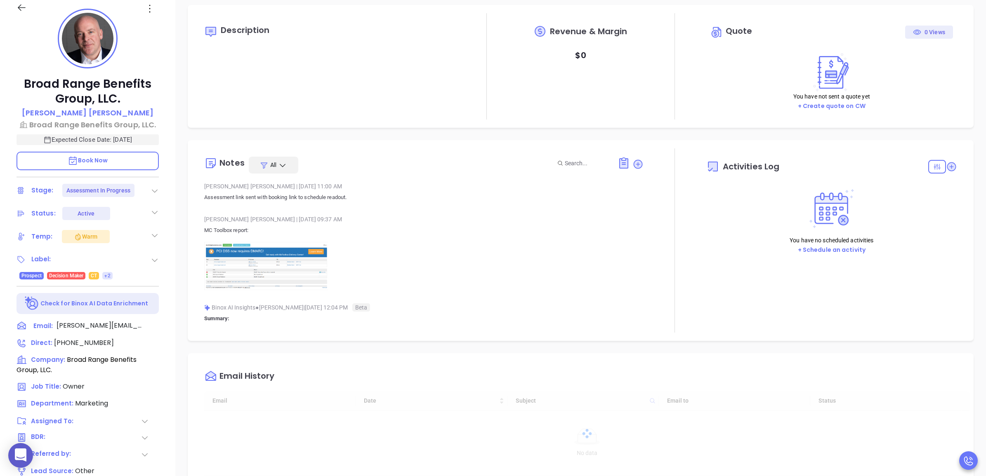
type input "[DATE]"
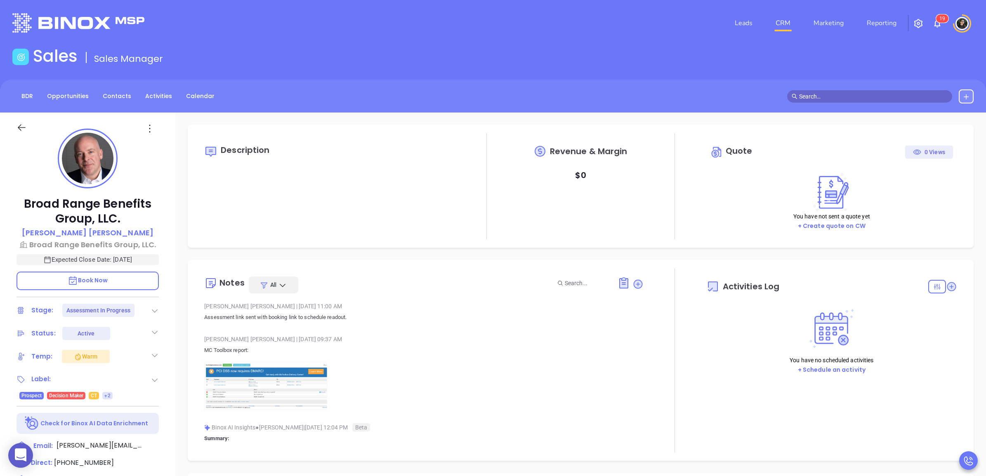
scroll to position [168, 0]
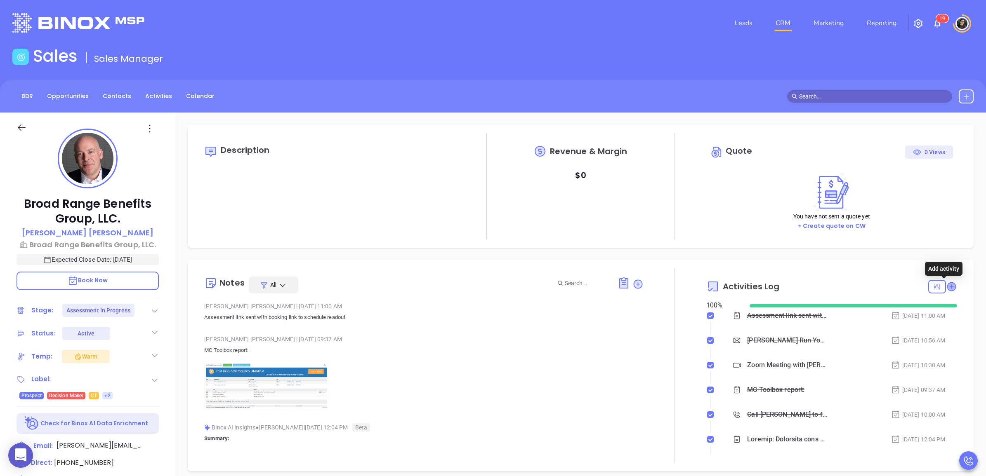
click at [947, 290] on icon at bounding box center [951, 287] width 8 height 8
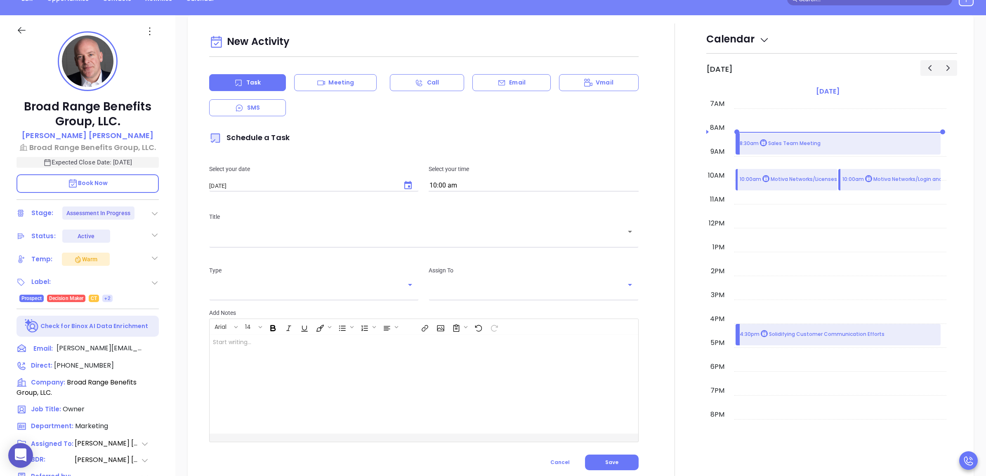
scroll to position [112, 0]
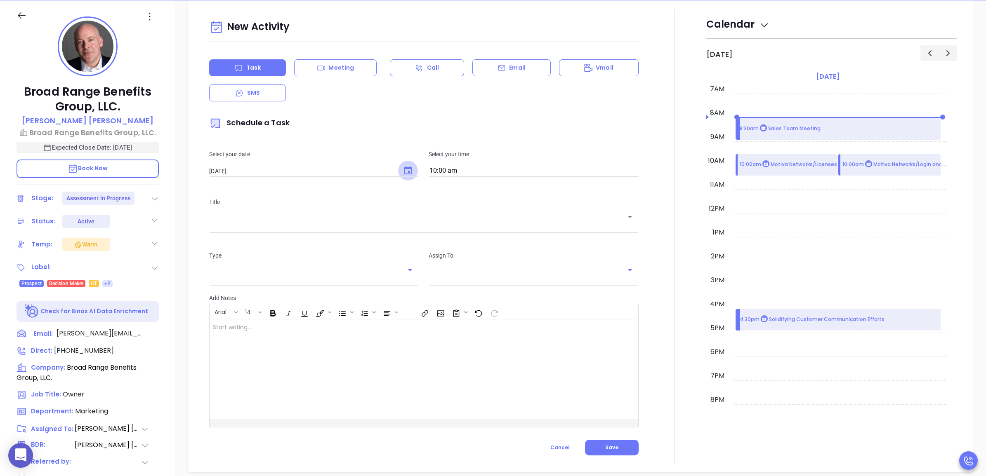
click at [403, 166] on icon "Choose date, selected date is Aug 19, 2025" at bounding box center [408, 171] width 10 height 10
type input "[PERSON_NAME]"
click at [249, 268] on button "18" at bounding box center [245, 268] width 15 height 15
type input "08/18/2025"
click at [391, 233] on div "Title ​" at bounding box center [423, 214] width 439 height 54
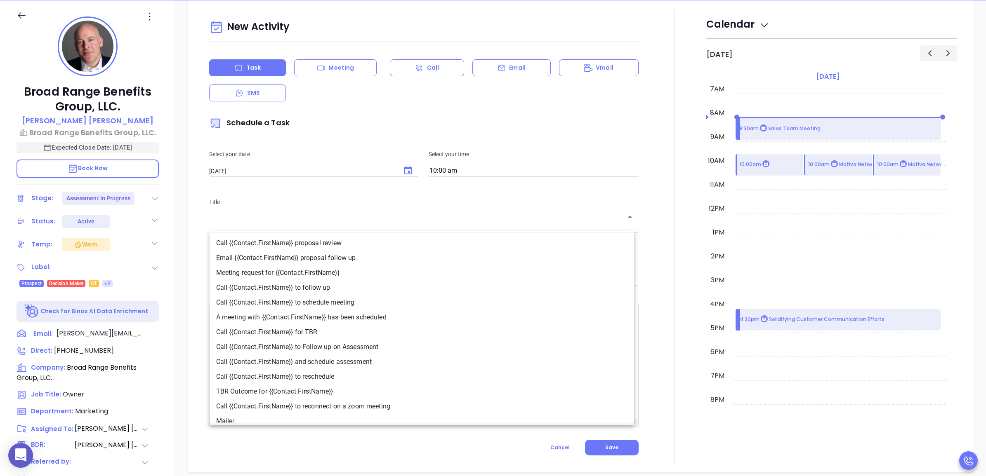
click at [400, 219] on input "text" at bounding box center [417, 223] width 409 height 8
drag, startPoint x: 362, startPoint y: 342, endPoint x: 366, endPoint y: 342, distance: 4.5
click at [364, 342] on li "Call {{Contact.FirstName}} to Follow up on Assessment" at bounding box center [422, 347] width 424 height 15
type input "Call Alex to Follow up on Assessment"
type input "Call"
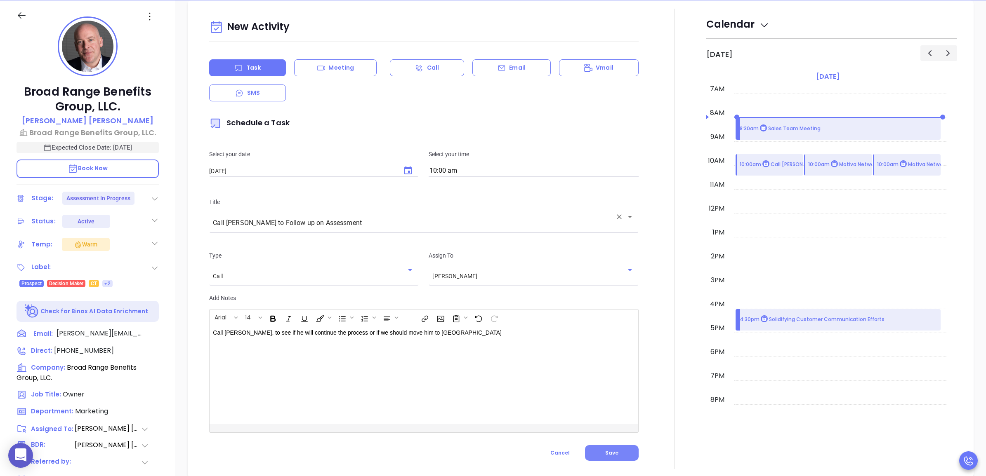
click at [615, 450] on button "Save" at bounding box center [612, 453] width 54 height 16
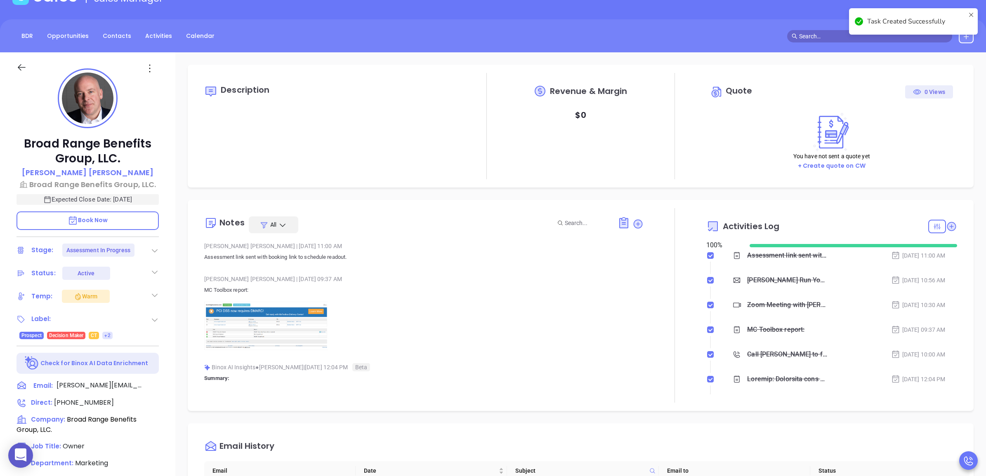
scroll to position [0, 0]
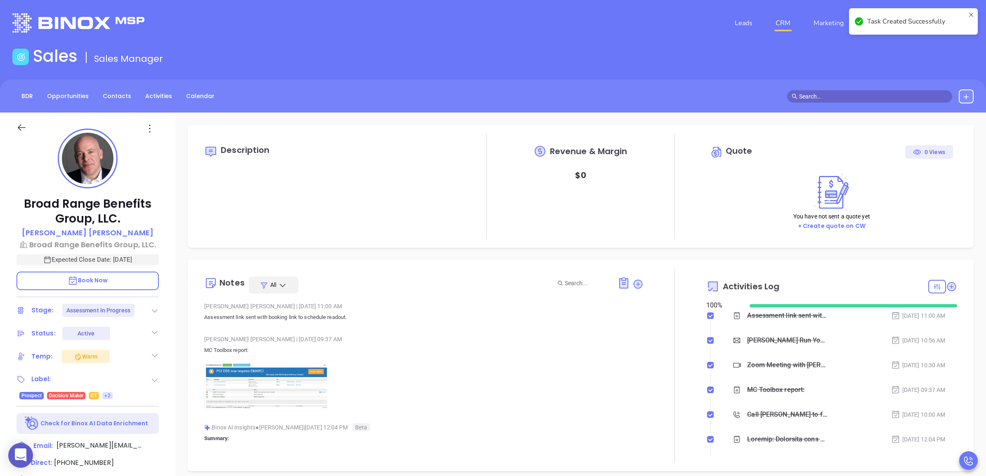
click at [784, 29] on link "CRM" at bounding box center [782, 23] width 21 height 16
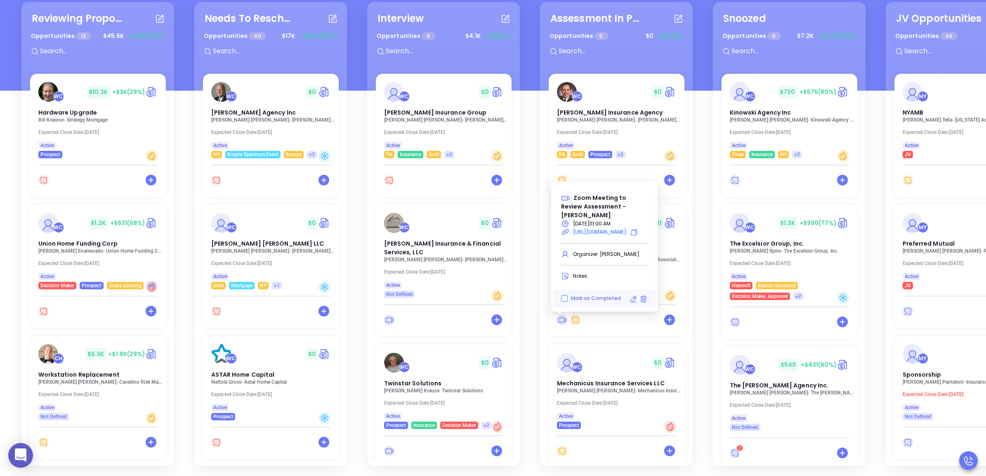
click at [565, 295] on input "Mark as Completed" at bounding box center [564, 298] width 7 height 7
checkbox input "true"
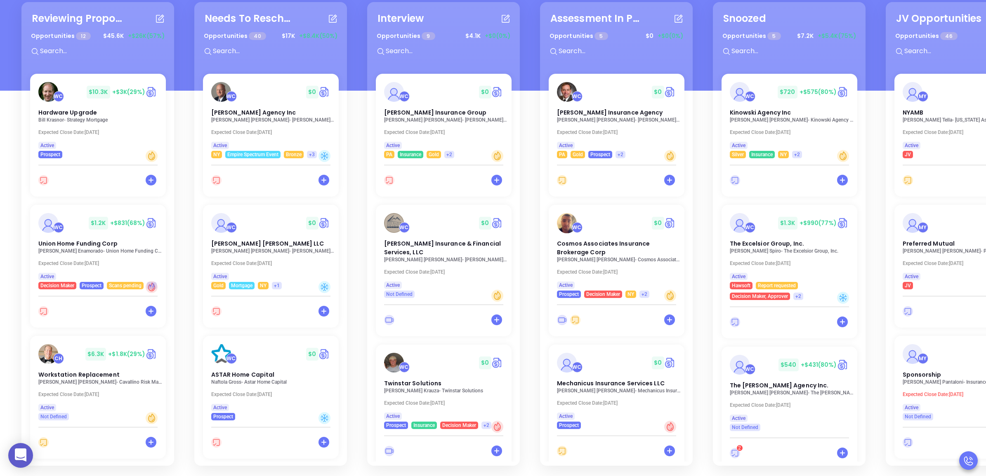
click at [530, 313] on div "Reviewing Proposal Opportunities 12 $ 45.6K +$26K (57%) WC $ 10.3K +$3K (29%) H…" at bounding box center [532, 234] width 1037 height 468
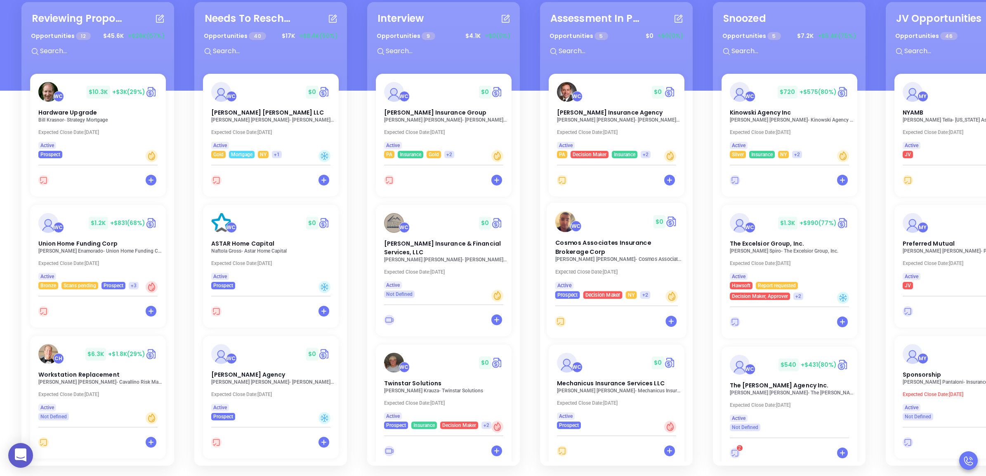
click at [593, 257] on p "[PERSON_NAME] - Cosmos Associates Insurance Brokerage Corp" at bounding box center [618, 260] width 127 height 6
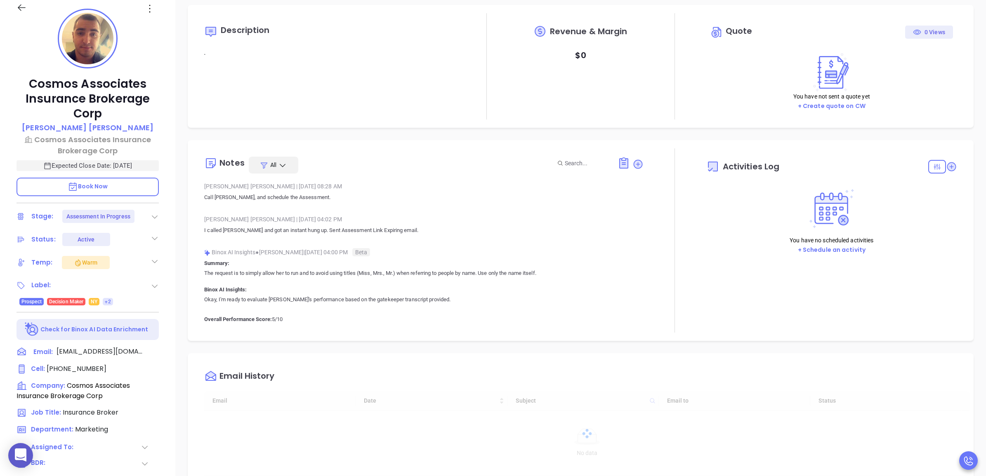
type input "[DATE]"
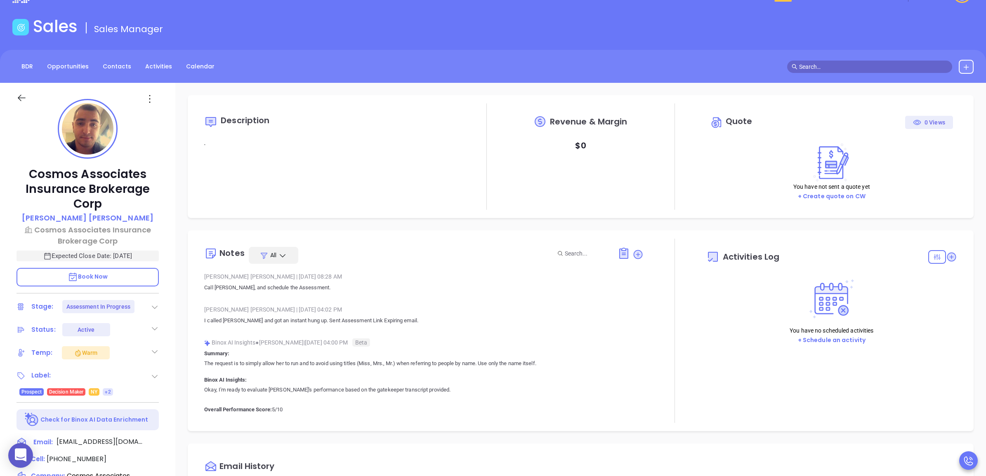
scroll to position [168, 0]
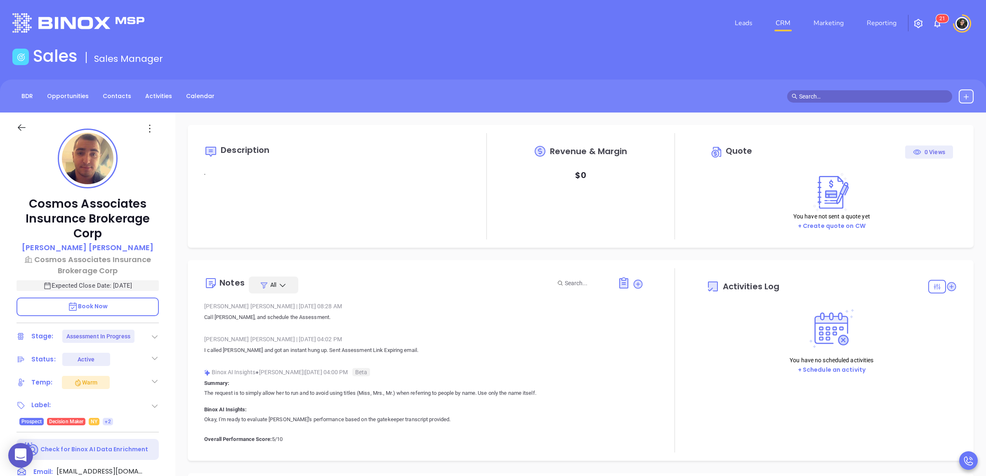
type input "[PERSON_NAME]"
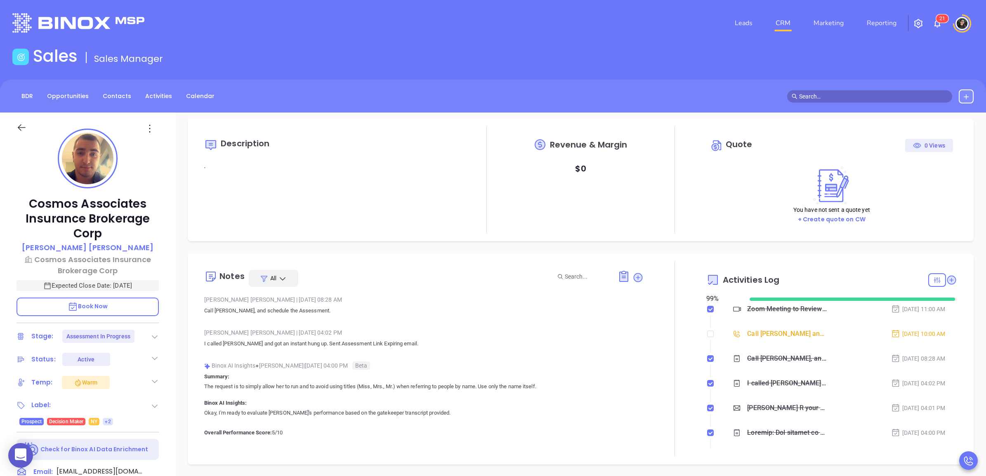
scroll to position [0, 0]
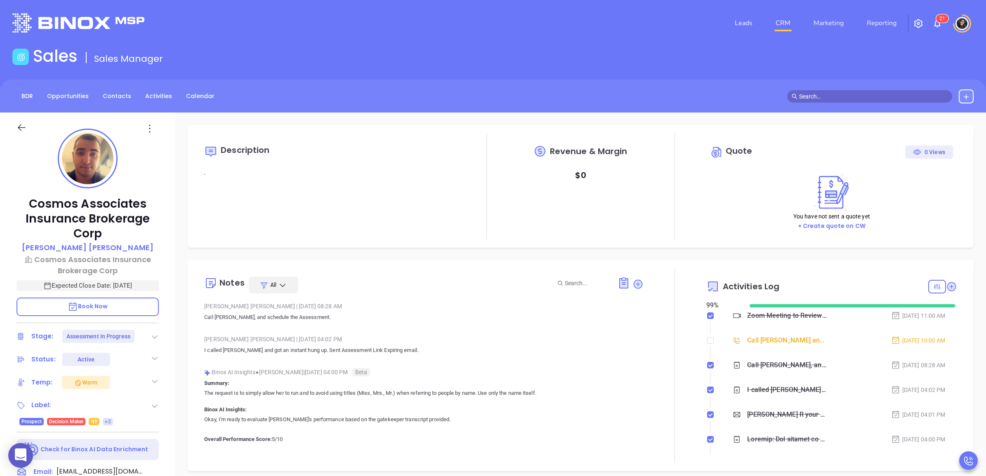
click at [767, 339] on div "Call [PERSON_NAME] and schedule assessment - [PERSON_NAME]" at bounding box center [787, 340] width 80 height 12
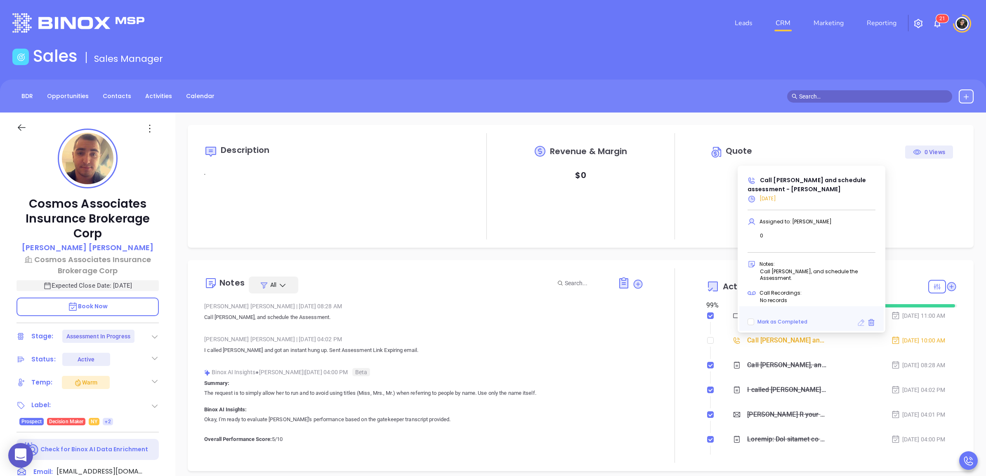
click at [861, 322] on icon at bounding box center [861, 323] width 7 height 7
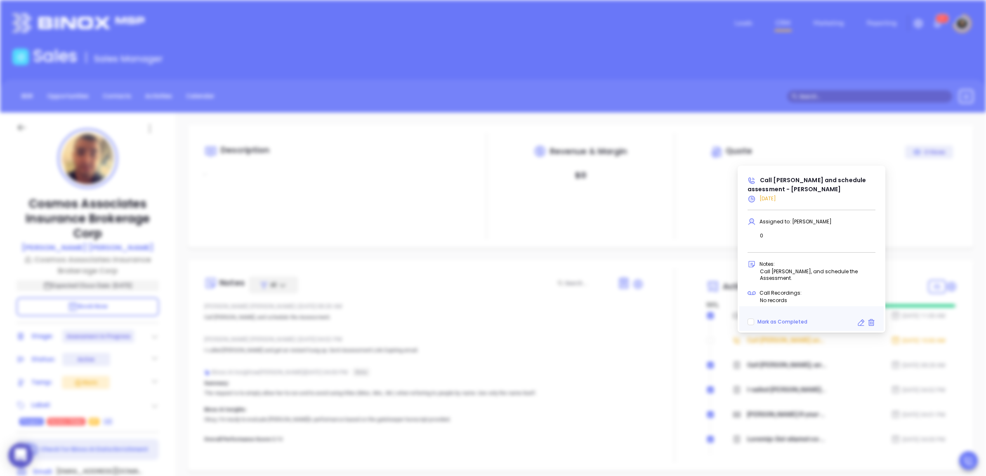
type input "[DATE]"
type input "Call John R and schedule assessment - John R Papazoglou"
type input "Call"
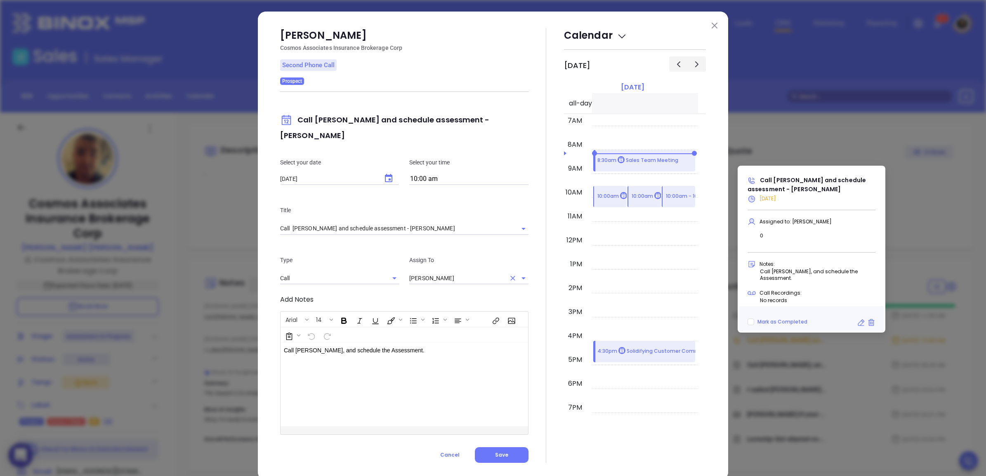
click at [486, 273] on input "[PERSON_NAME]" at bounding box center [457, 279] width 96 height 12
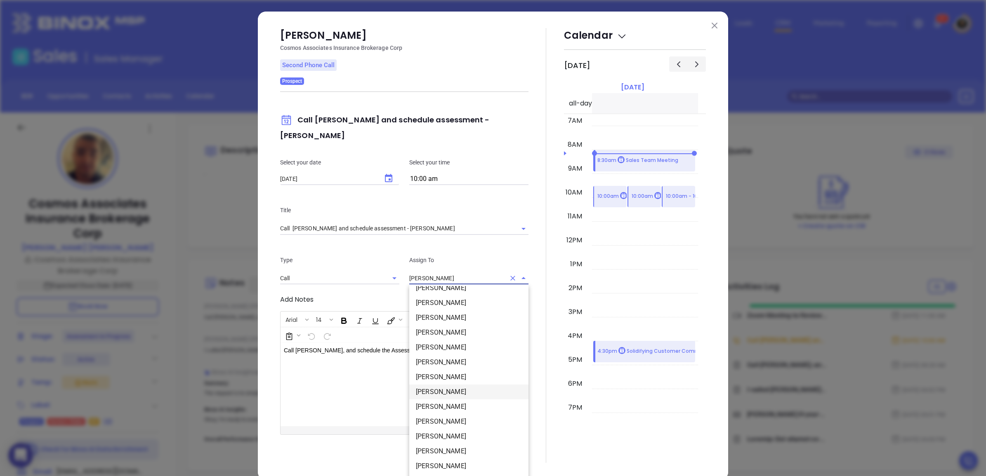
scroll to position [5, 0]
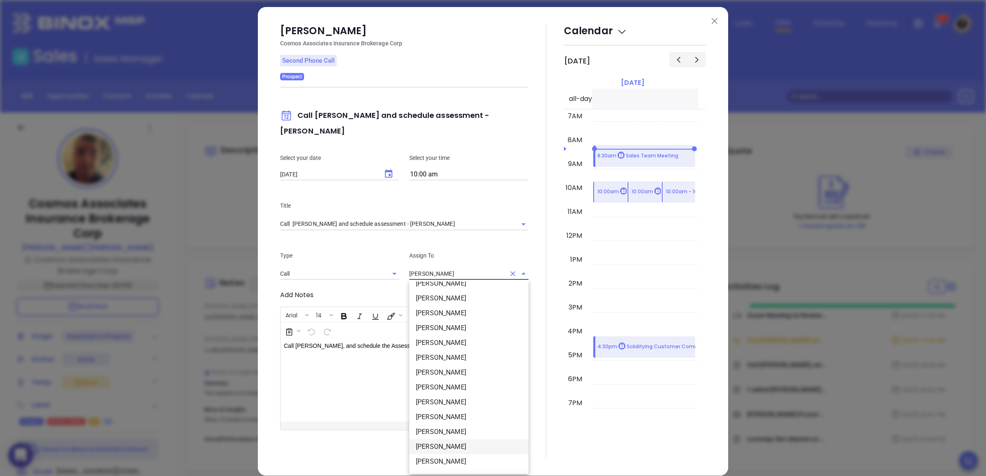
click at [474, 440] on li "Walter Contreras" at bounding box center [468, 447] width 119 height 15
type input "Walter Contreras"
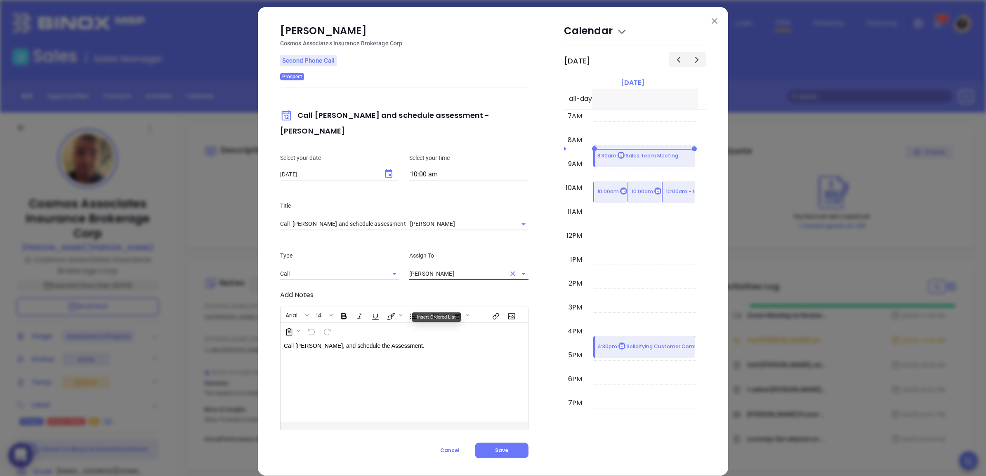
click at [431, 346] on div "Call John R, and schedule the Assessment." at bounding box center [395, 380] width 230 height 83
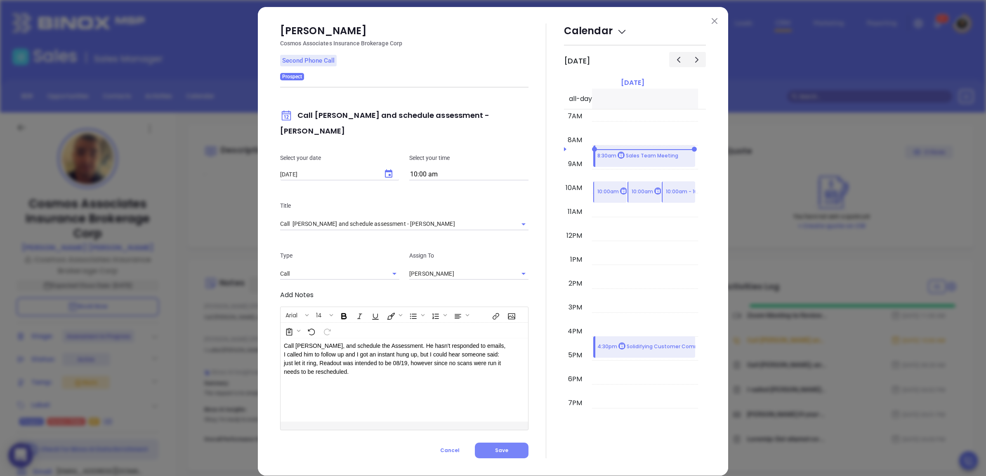
click at [498, 447] on span "Save" at bounding box center [501, 450] width 13 height 7
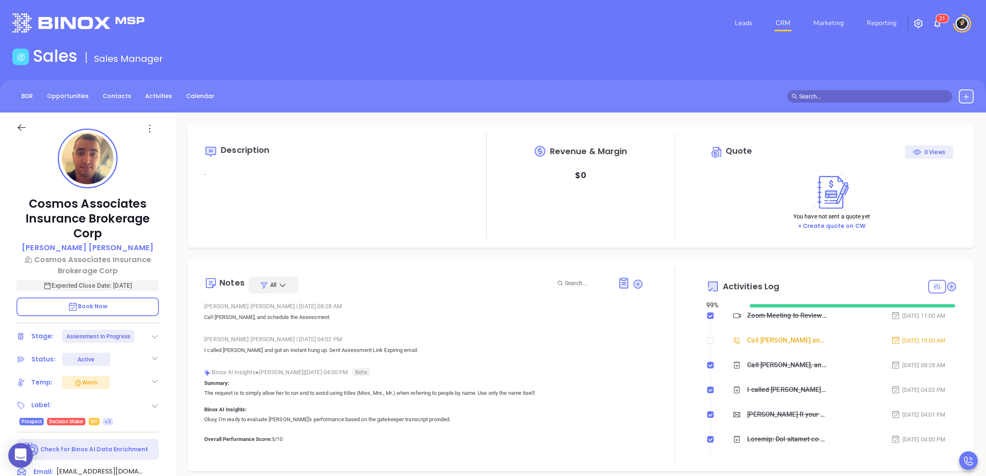
click at [708, 55] on div "Sales Sales Manager" at bounding box center [492, 57] width 971 height 23
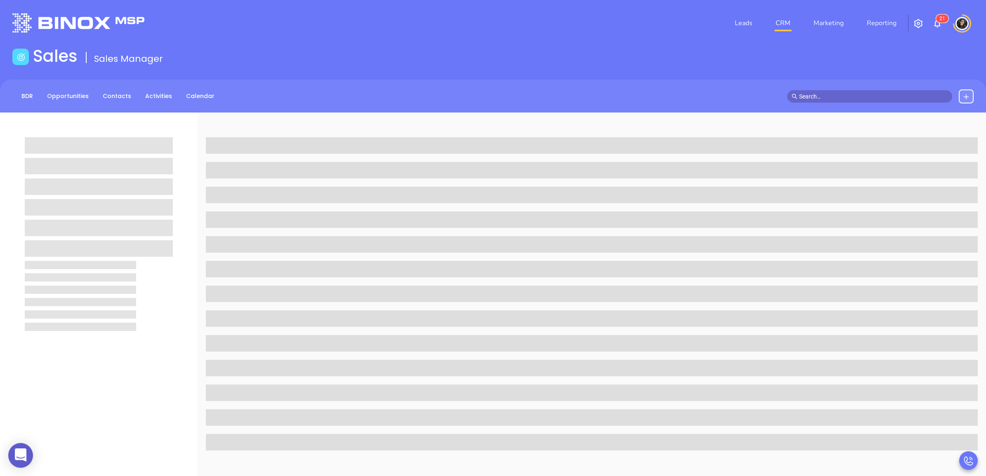
click at [792, 16] on link "CRM" at bounding box center [782, 23] width 21 height 16
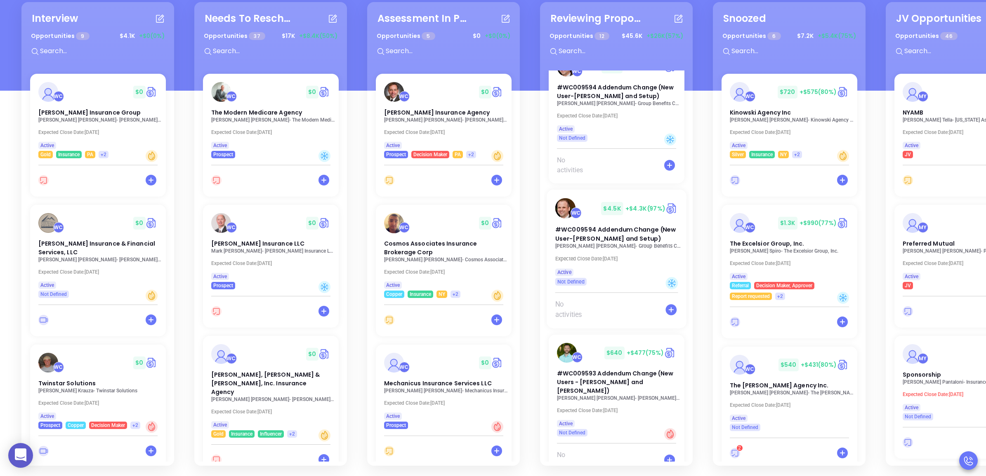
scroll to position [120, 0]
click at [612, 226] on span "#WC009594 Addendum Change (New User-Kristy Segal and Setup)" at bounding box center [615, 234] width 121 height 17
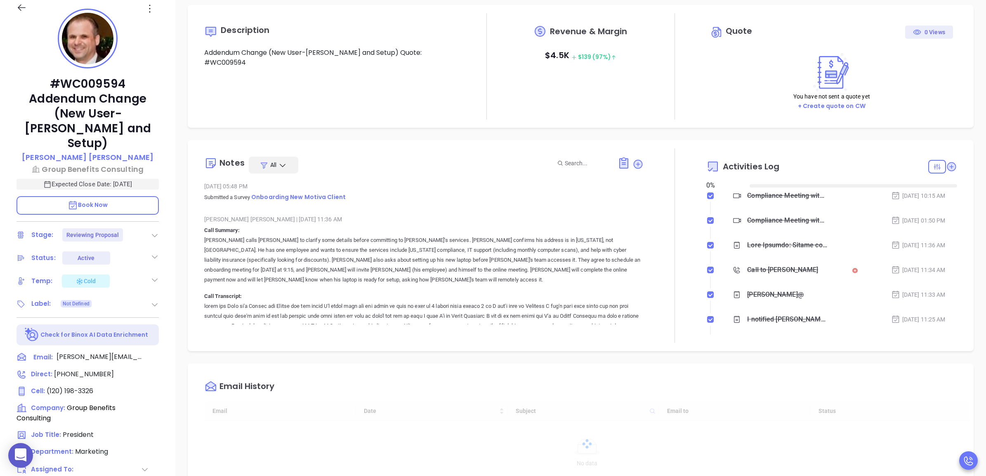
type input "[DATE]"
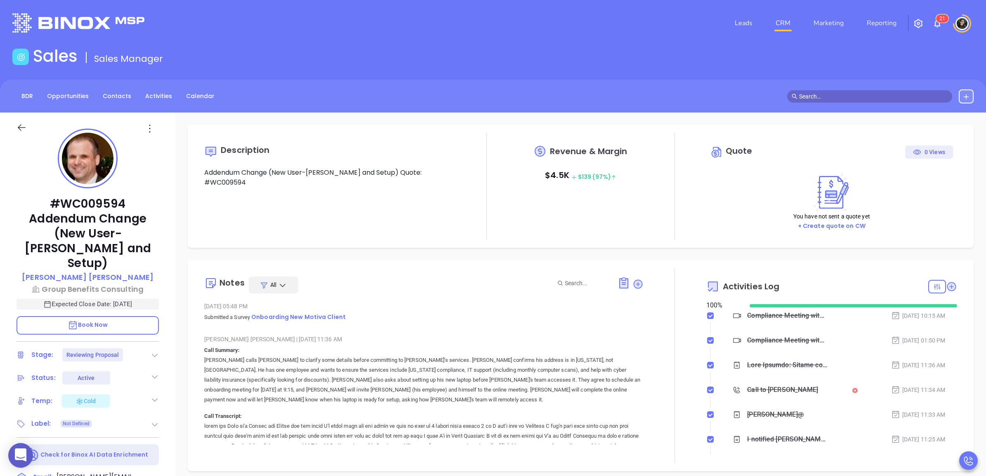
scroll to position [192, 0]
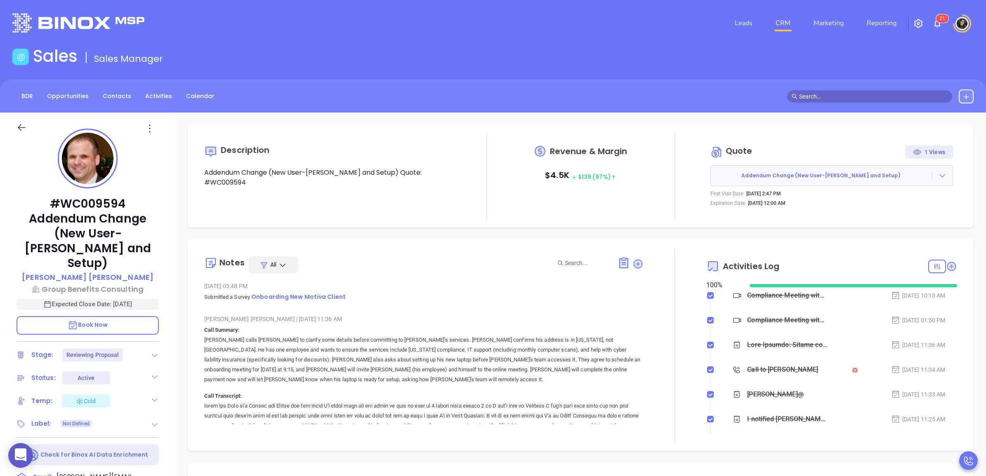
type input "[PERSON_NAME]"
click at [152, 351] on icon at bounding box center [155, 355] width 8 height 8
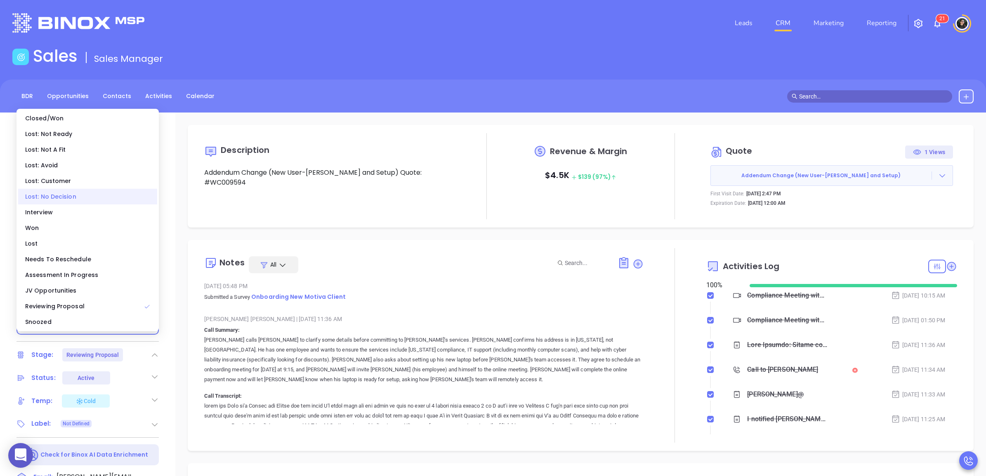
click at [116, 199] on div "Lost: No Decision" at bounding box center [87, 197] width 139 height 16
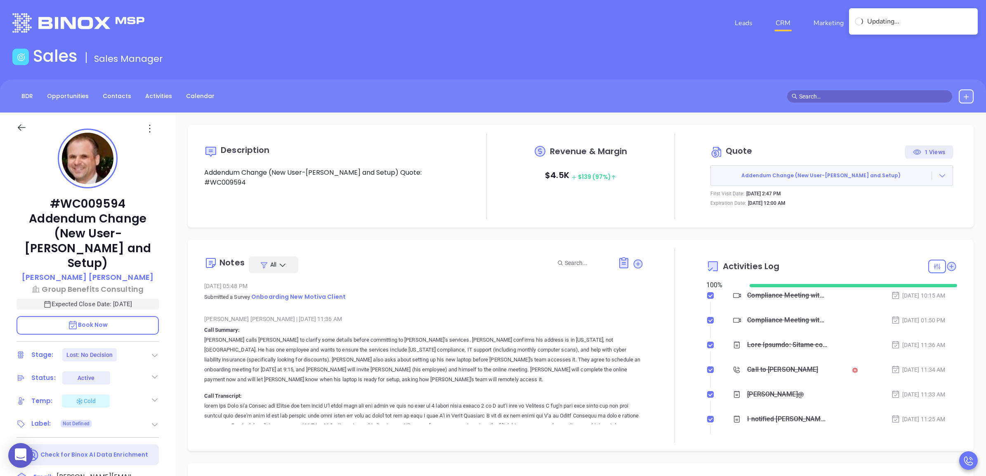
click at [778, 29] on link "CRM" at bounding box center [782, 23] width 21 height 16
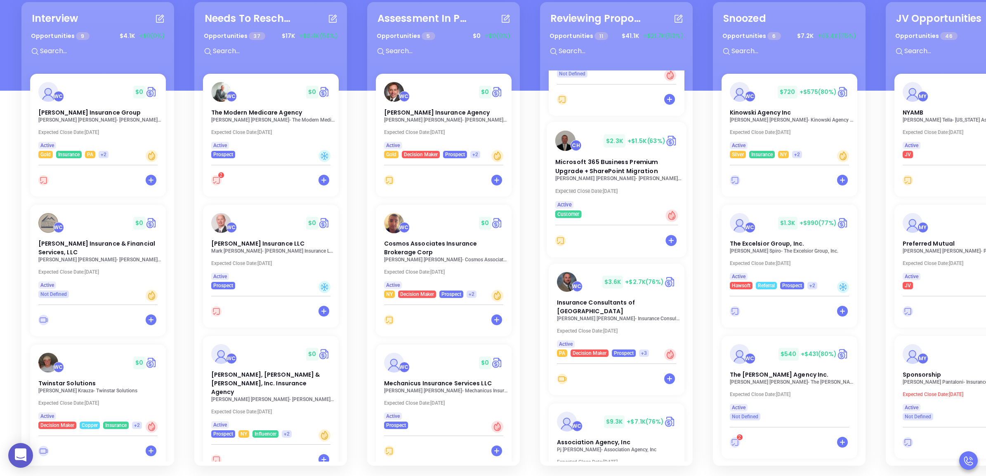
scroll to position [773, 0]
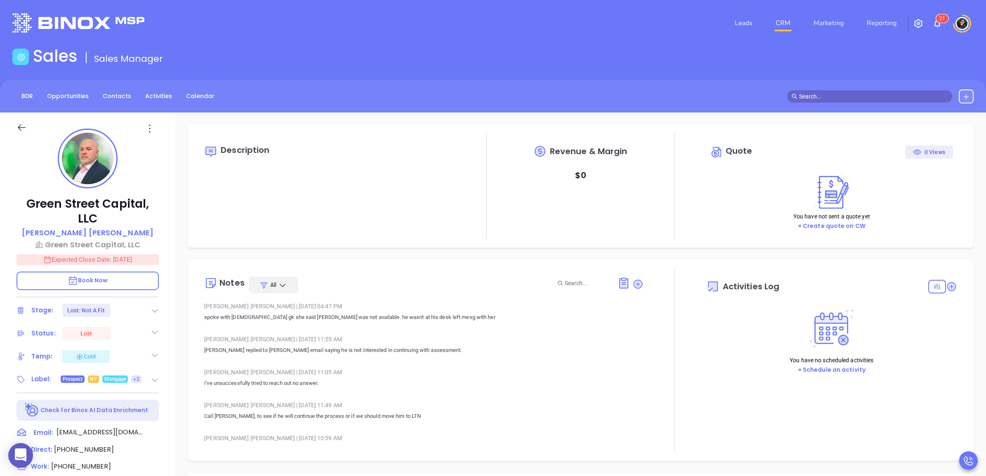
type input "[DATE]"
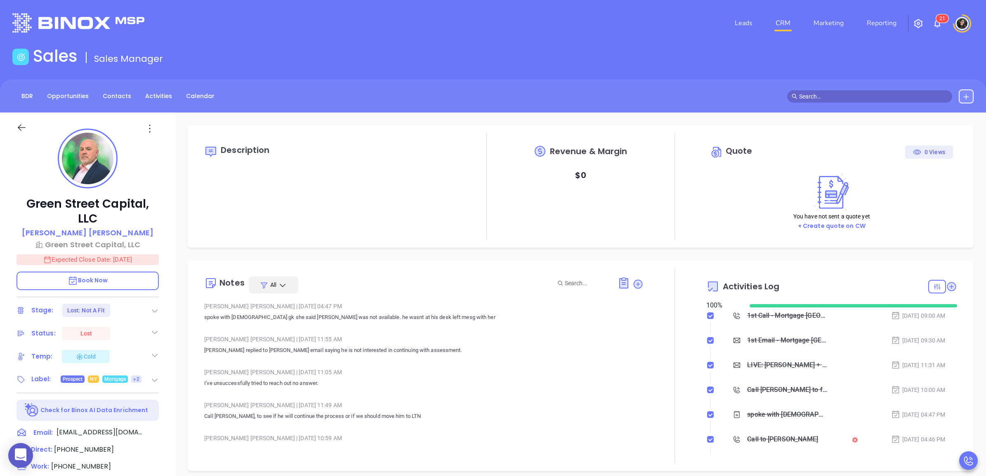
scroll to position [192, 0]
click at [785, 13] on nav "Leads CRM Marketing Reporting" at bounding box center [815, 23] width 185 height 30
type input "[PERSON_NAME]"
click at [785, 21] on link "CRM" at bounding box center [782, 23] width 21 height 16
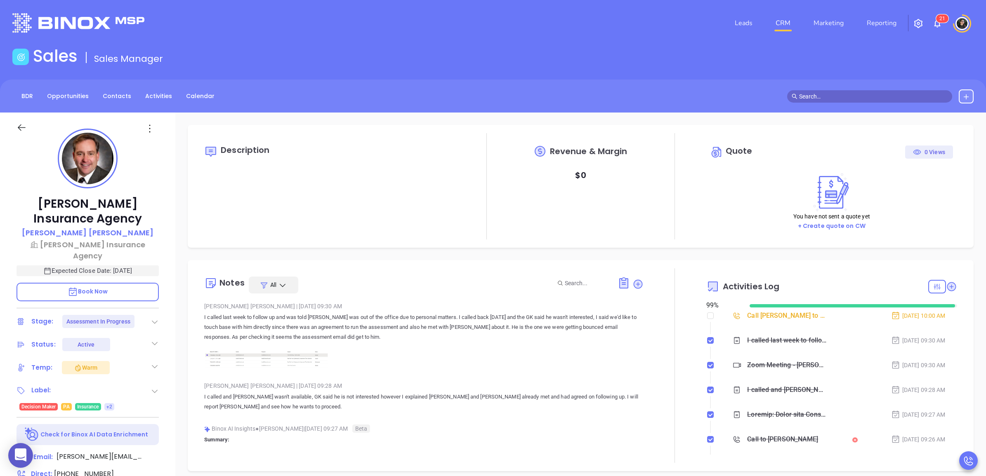
type input "[PERSON_NAME]"
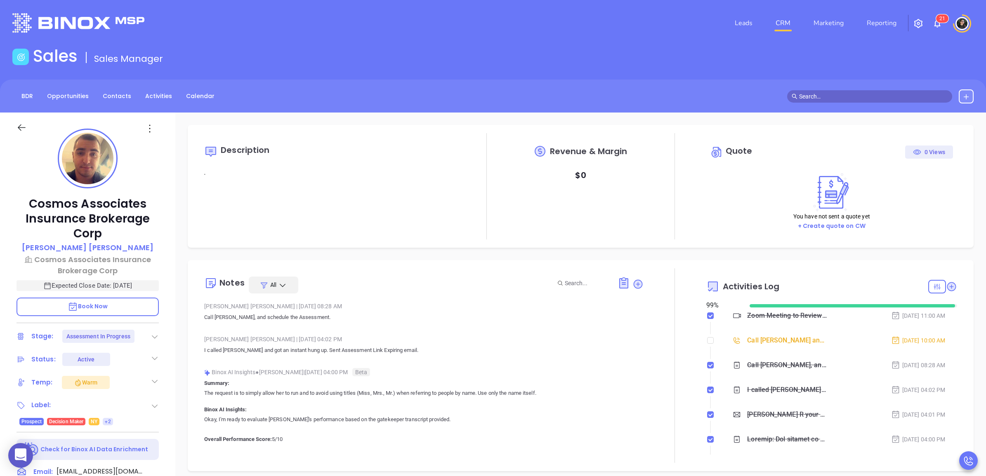
type input "[DATE]"
type input "[PERSON_NAME]"
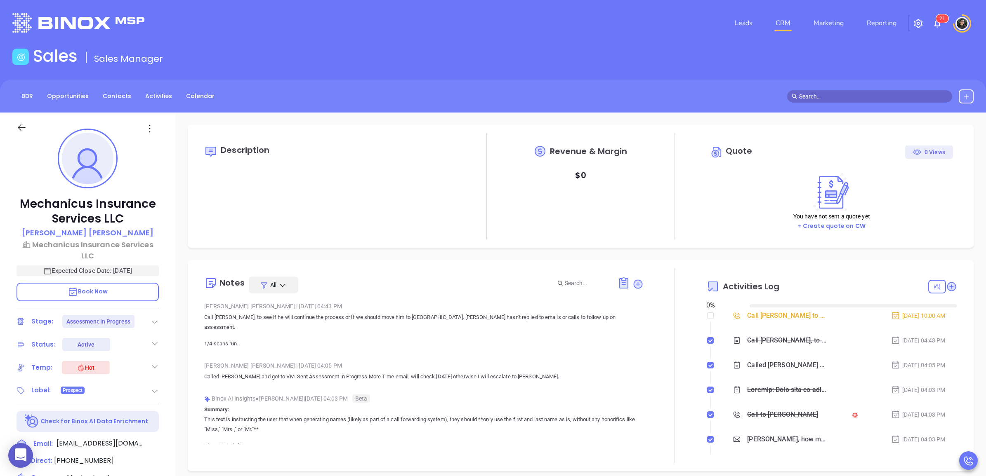
type input "[DATE]"
type input "[PERSON_NAME]"
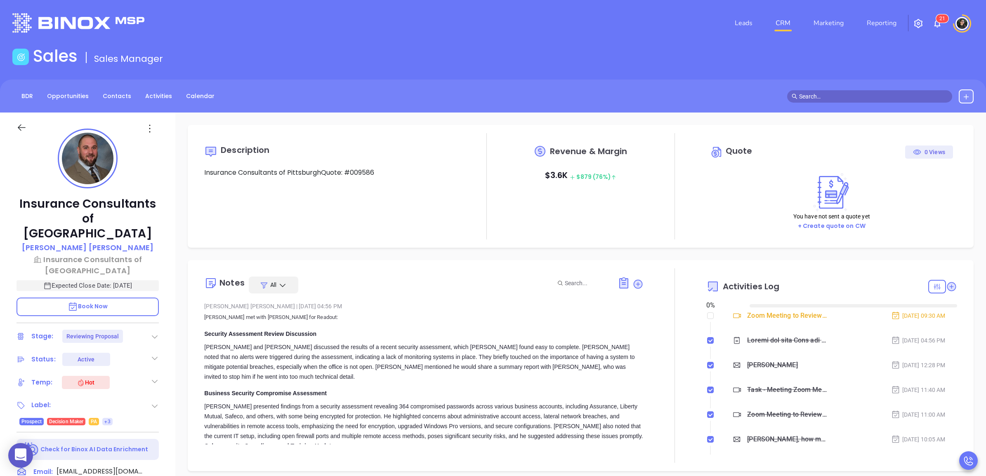
type input "[DATE]"
type input "[PERSON_NAME]"
